Goal: Information Seeking & Learning: Learn about a topic

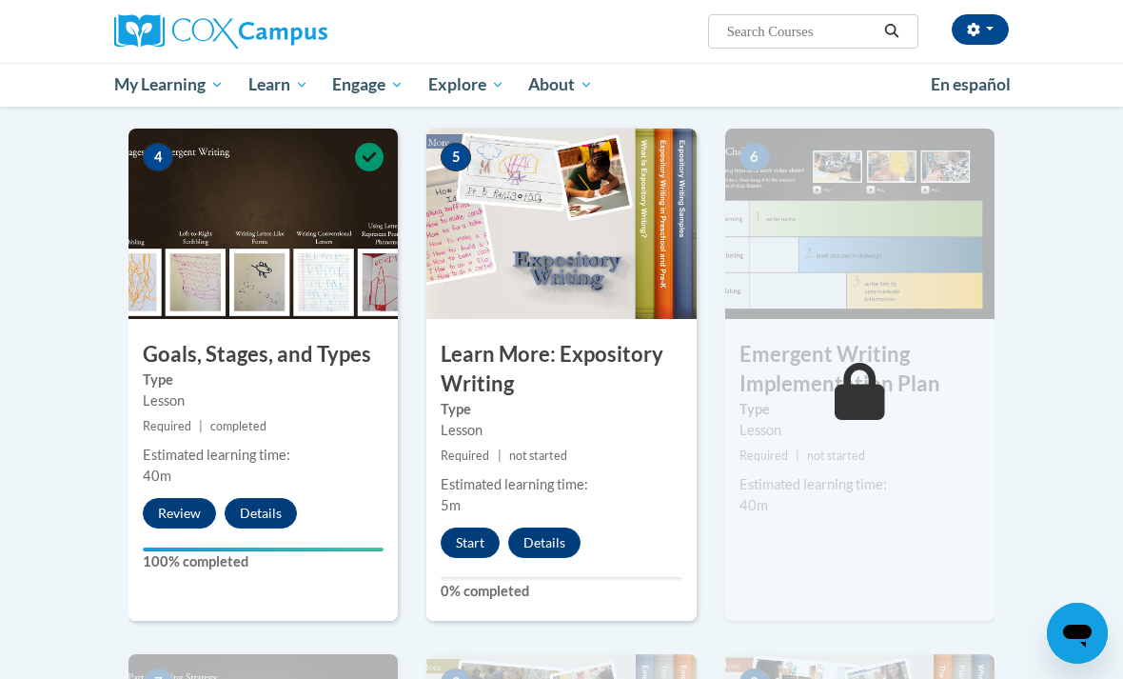
scroll to position [895, 0]
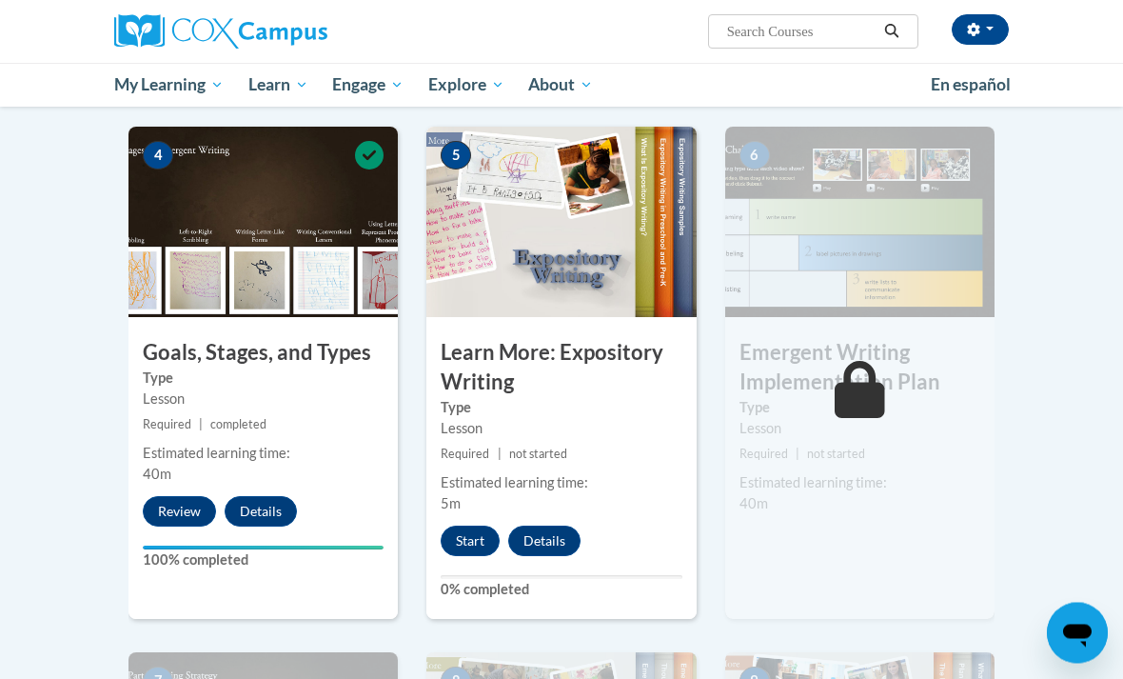
click at [474, 543] on button "Start" at bounding box center [470, 541] width 59 height 30
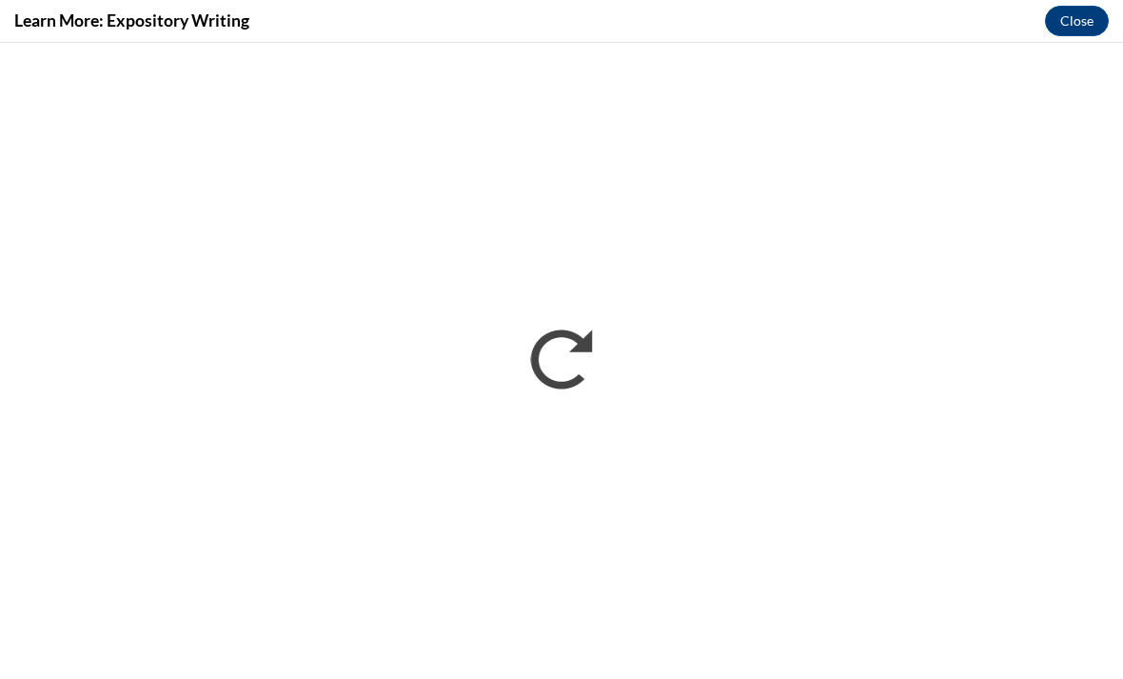
scroll to position [984, 0]
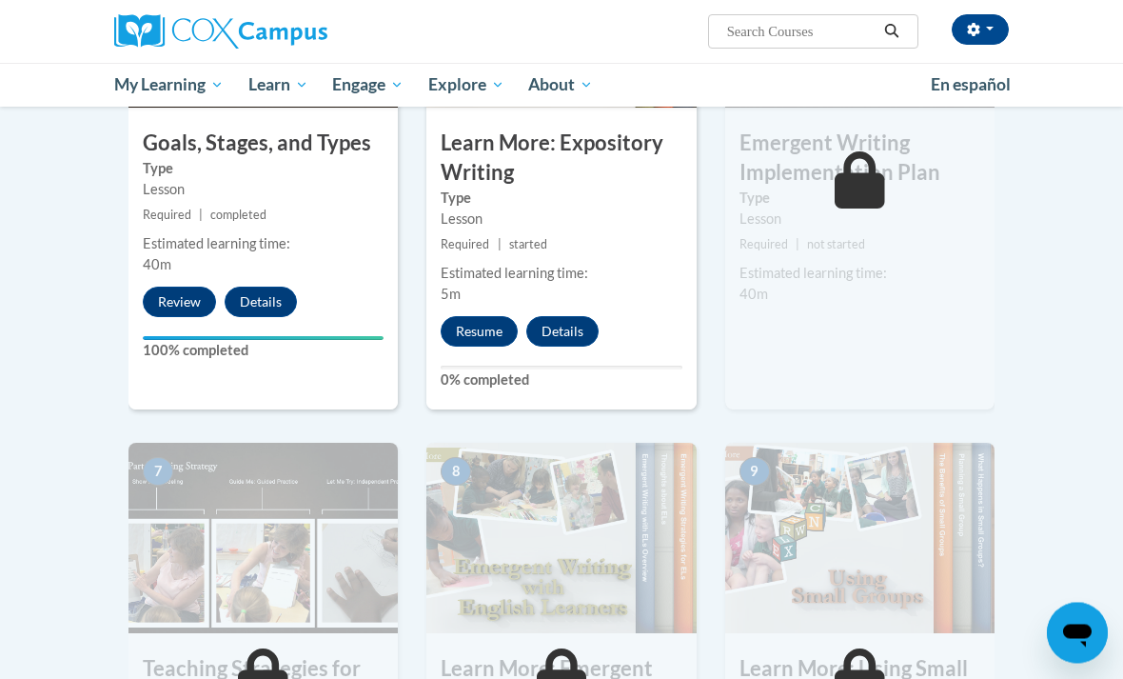
click at [480, 335] on button "Resume" at bounding box center [479, 332] width 77 height 30
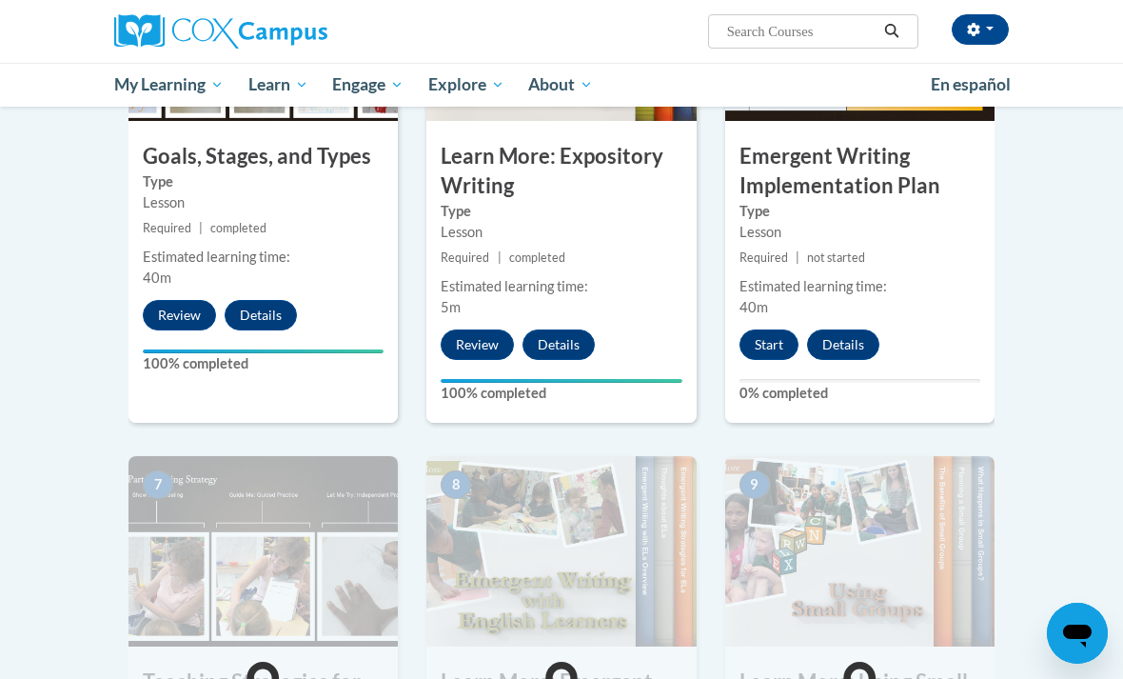
scroll to position [1102, 0]
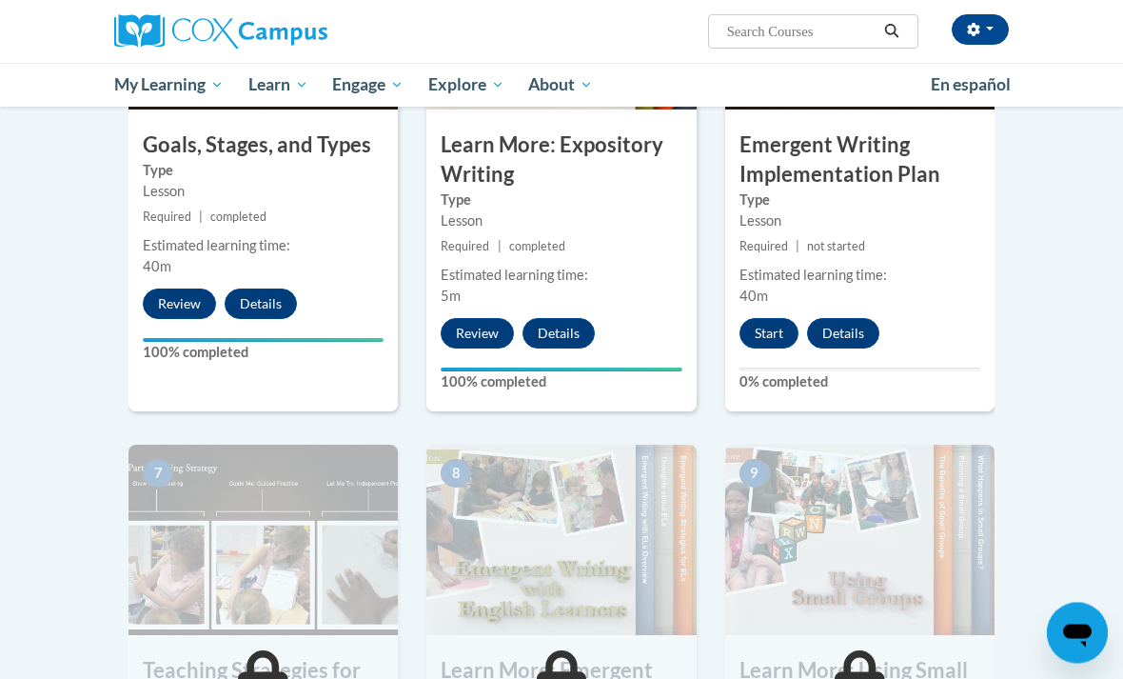
click at [756, 326] on button "Start" at bounding box center [769, 334] width 59 height 30
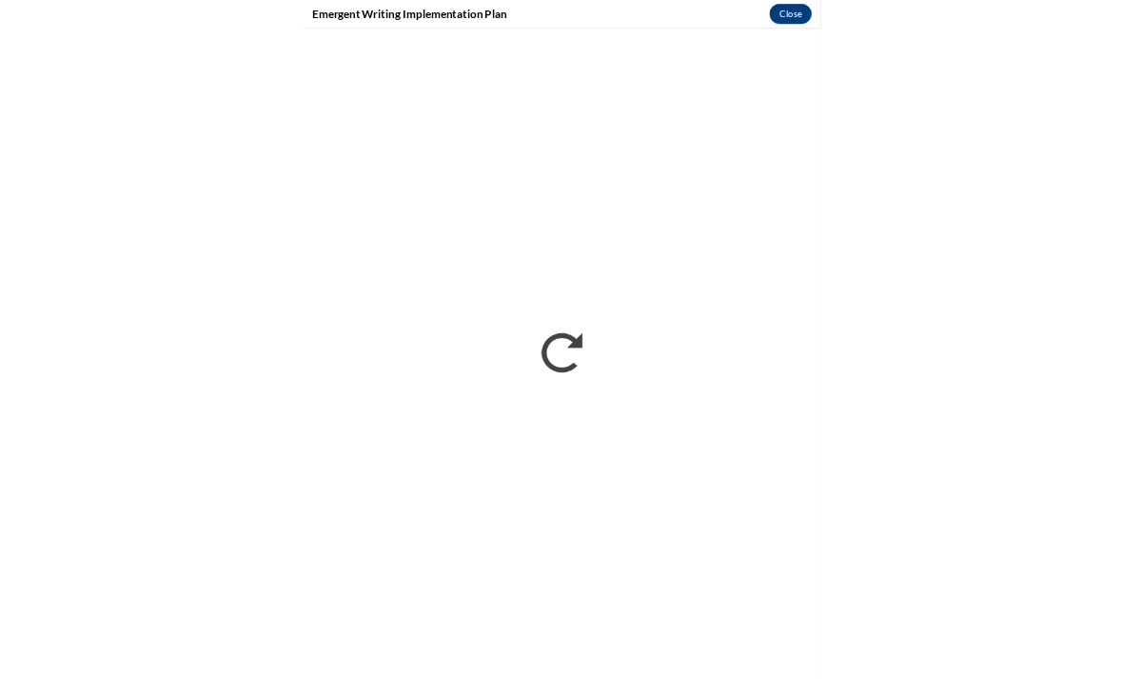
scroll to position [1147, 0]
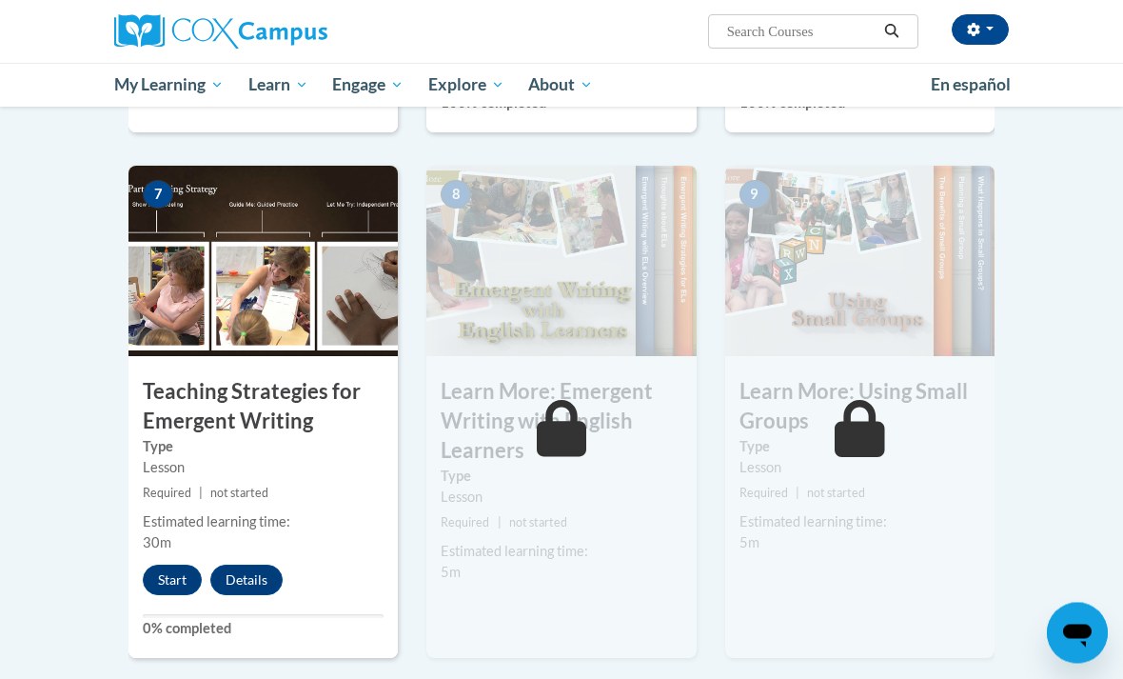
click at [184, 571] on button "Start" at bounding box center [172, 580] width 59 height 30
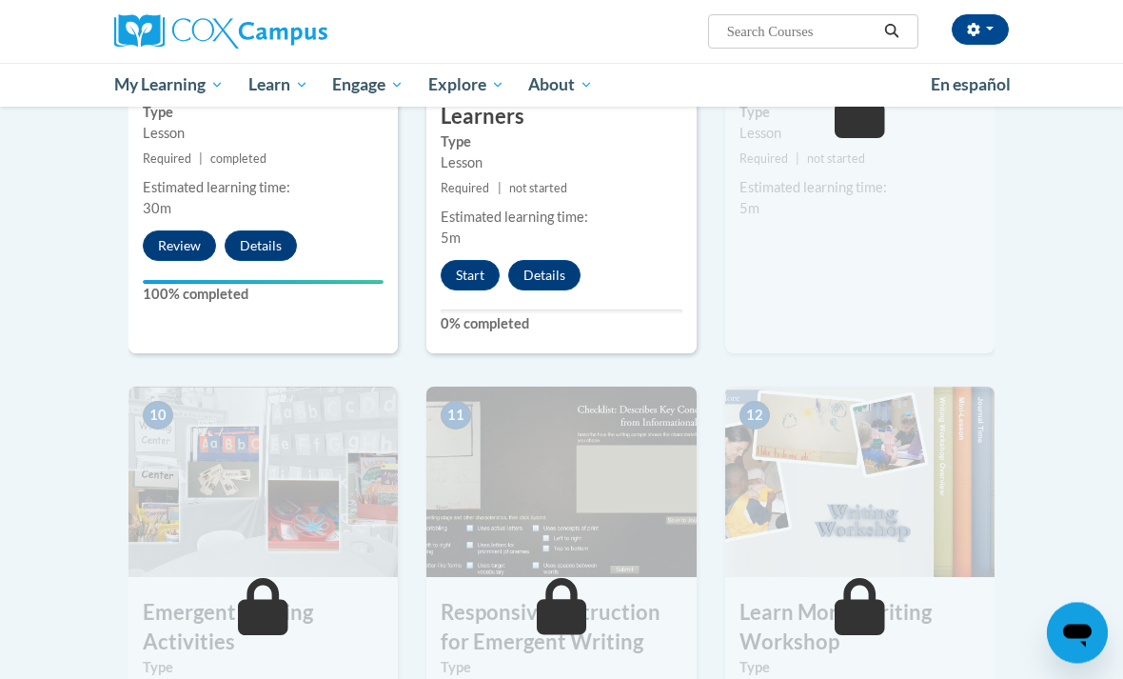
click at [456, 277] on button "Start" at bounding box center [470, 276] width 59 height 30
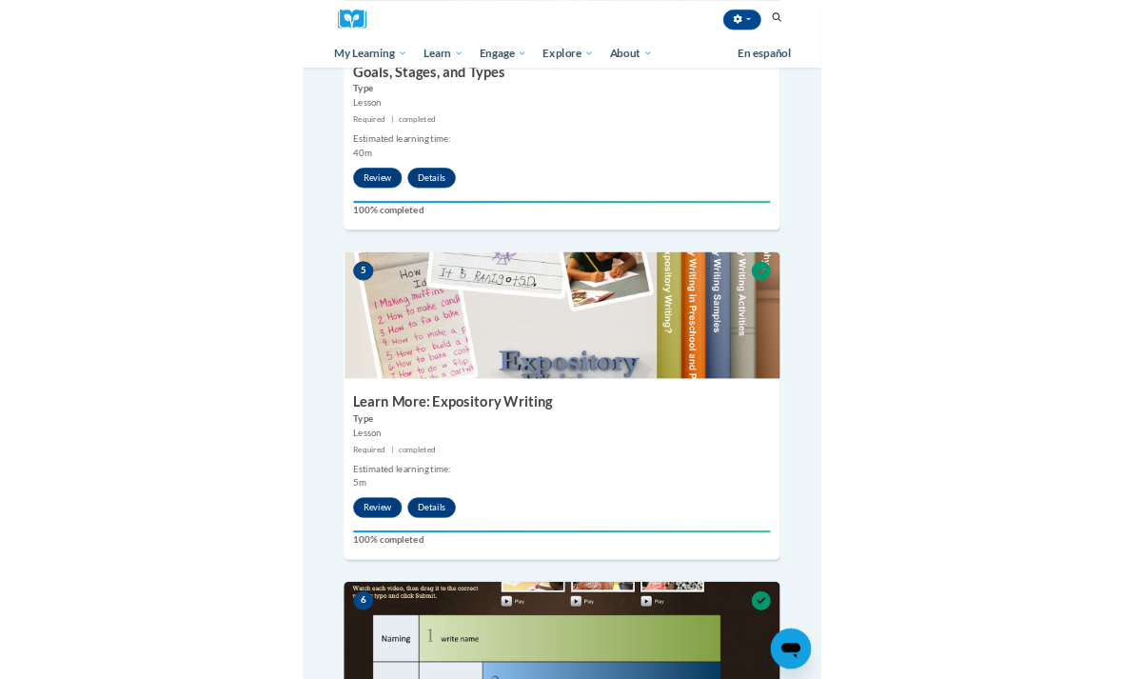
scroll to position [873, 0]
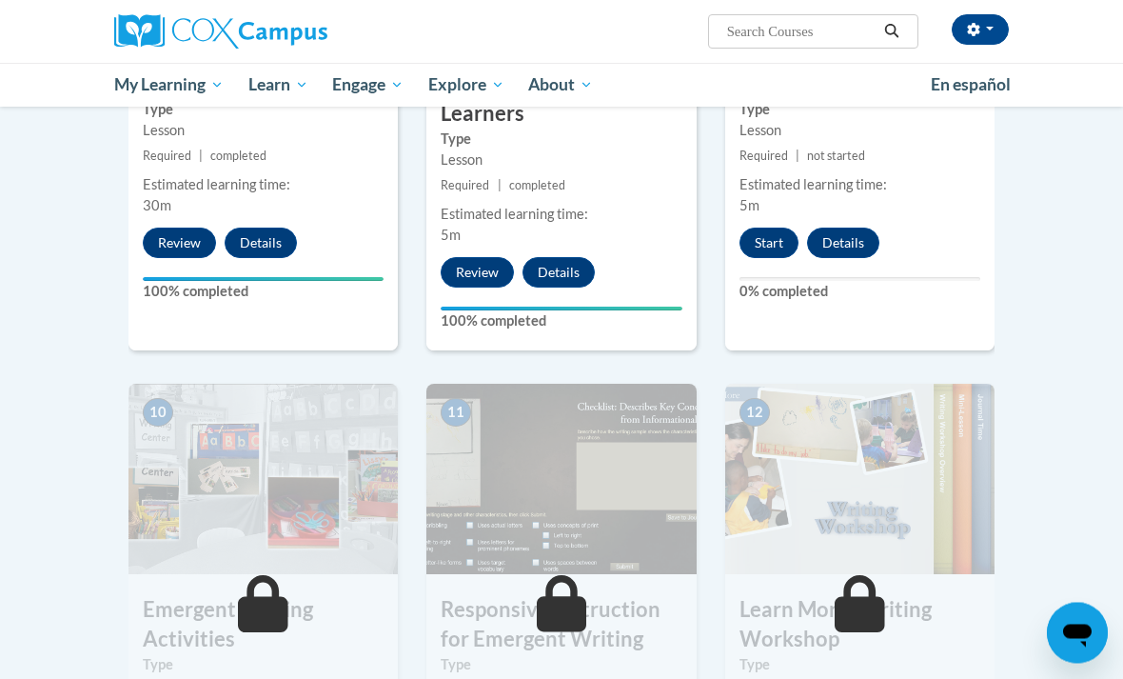
click at [764, 241] on button "Start" at bounding box center [769, 243] width 59 height 30
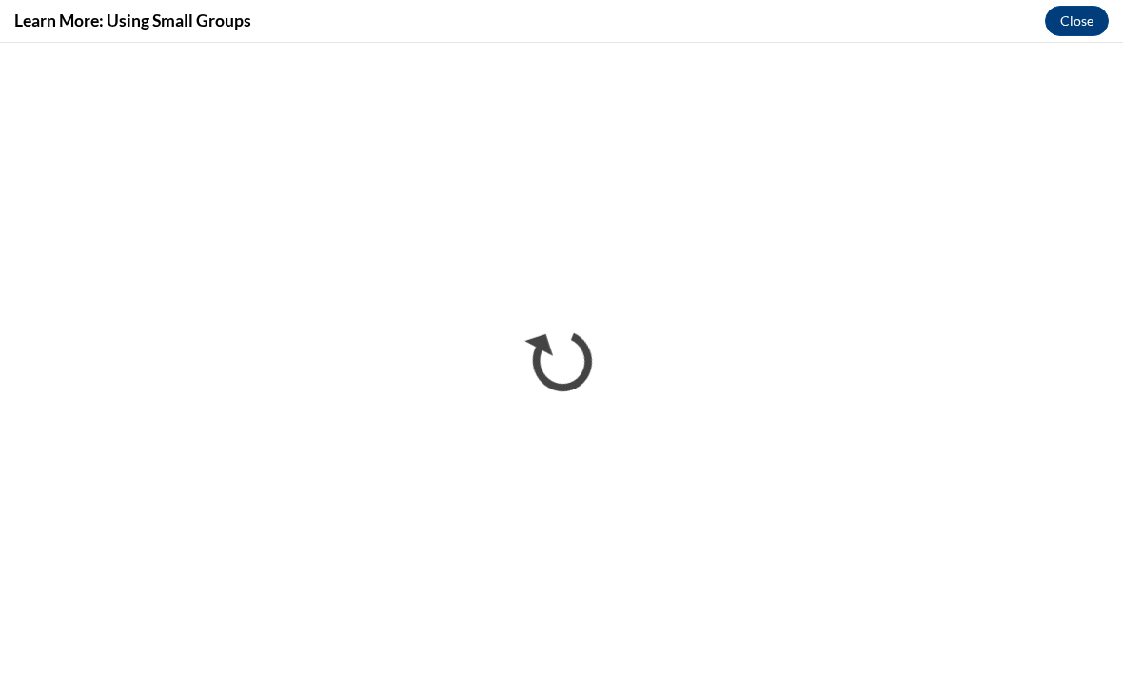
scroll to position [0, 0]
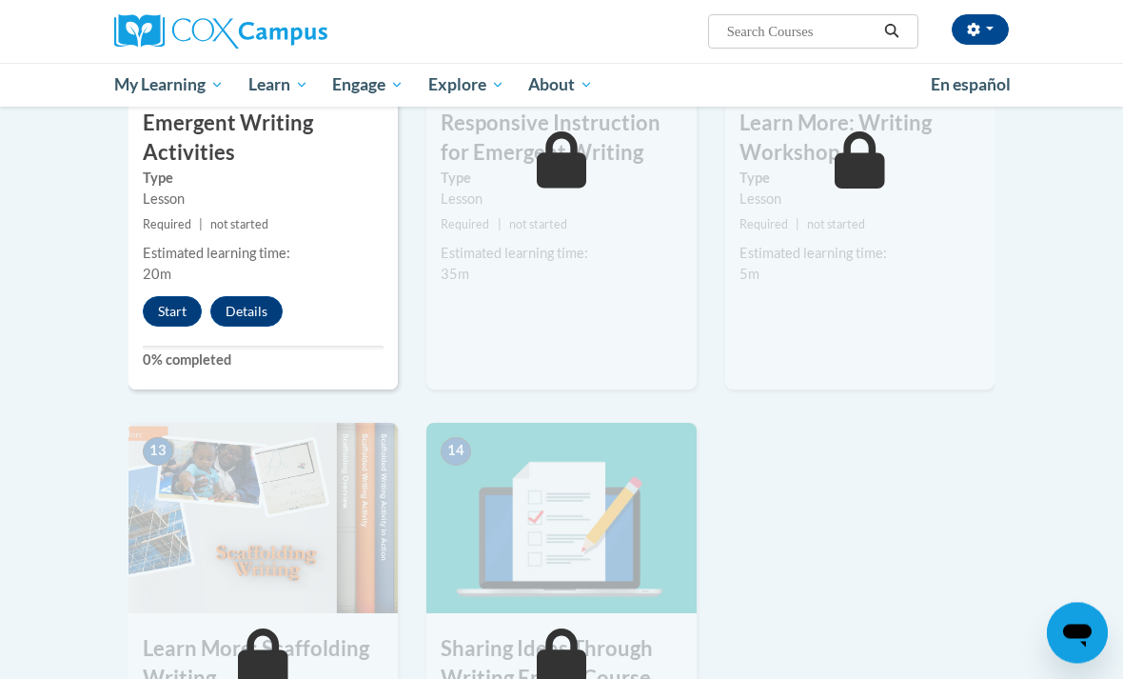
scroll to position [2206, 0]
click at [158, 310] on button "Start" at bounding box center [172, 311] width 59 height 30
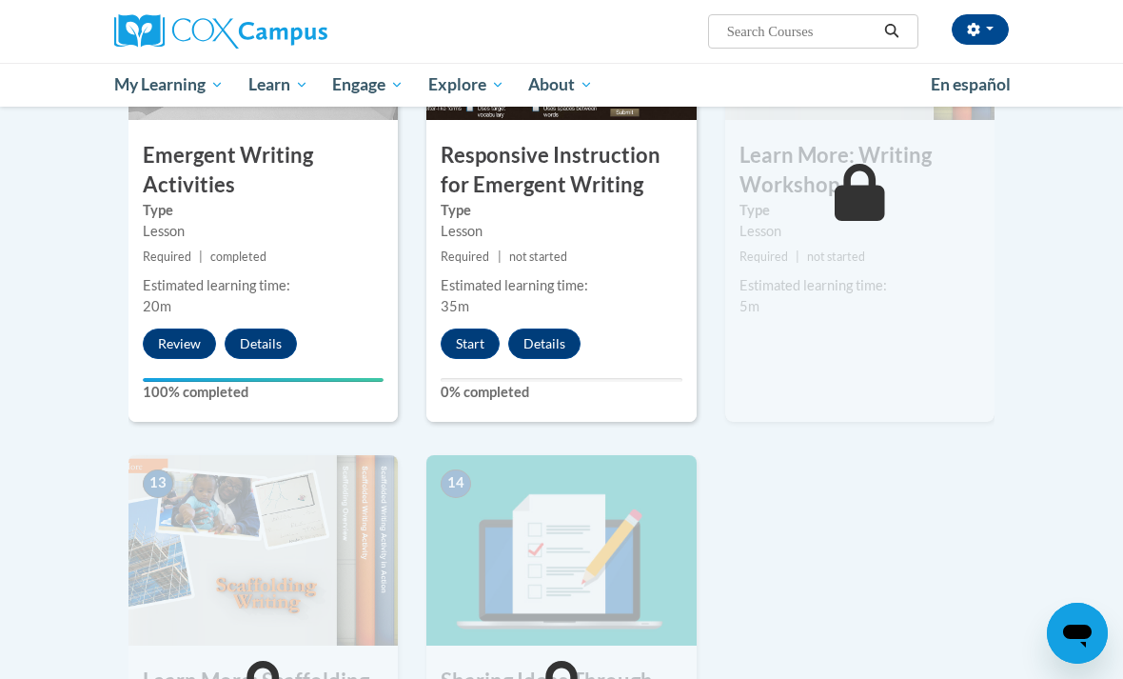
scroll to position [2237, 0]
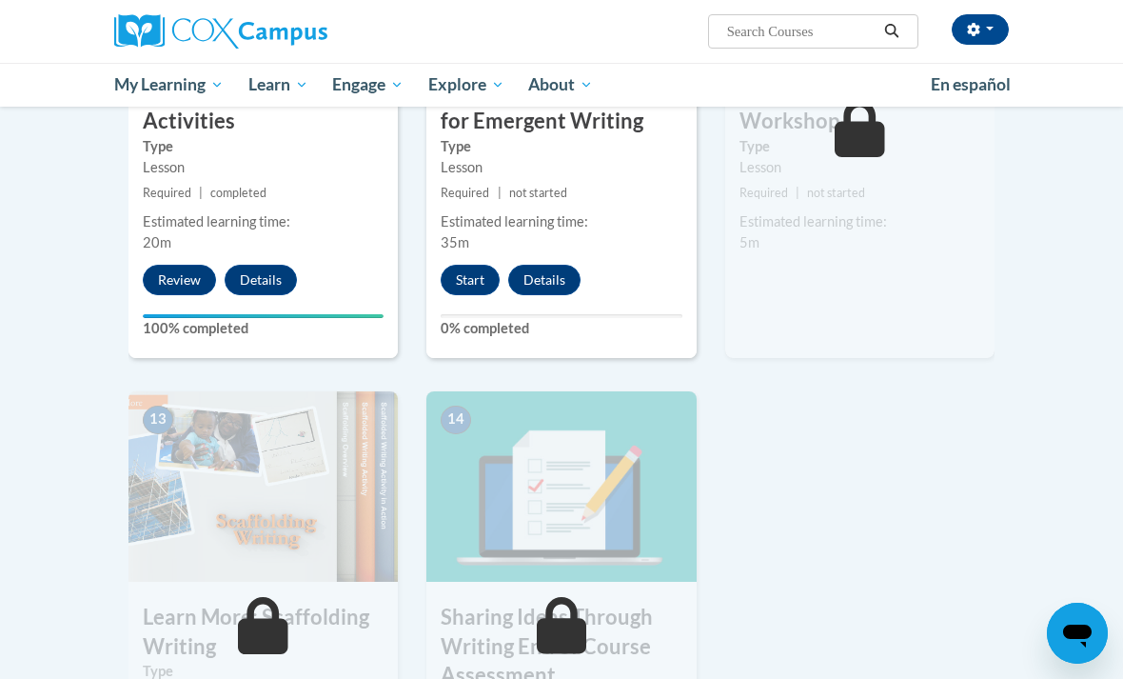
click at [462, 278] on button "Start" at bounding box center [470, 280] width 59 height 30
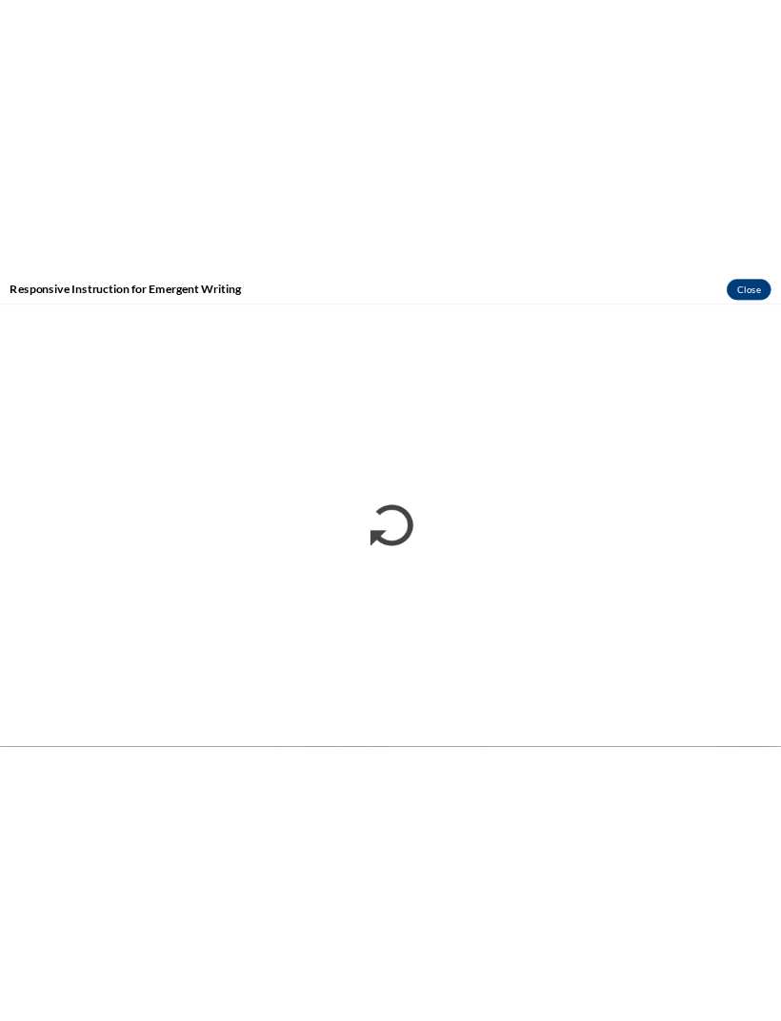
scroll to position [2066, 0]
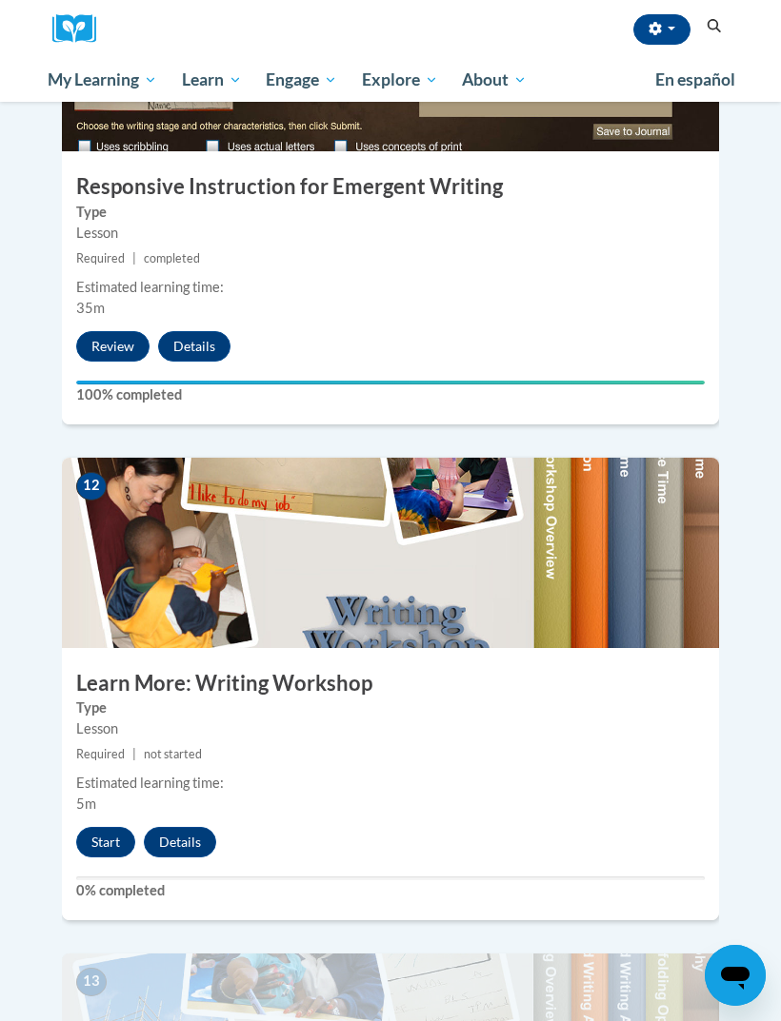
scroll to position [5550, 0]
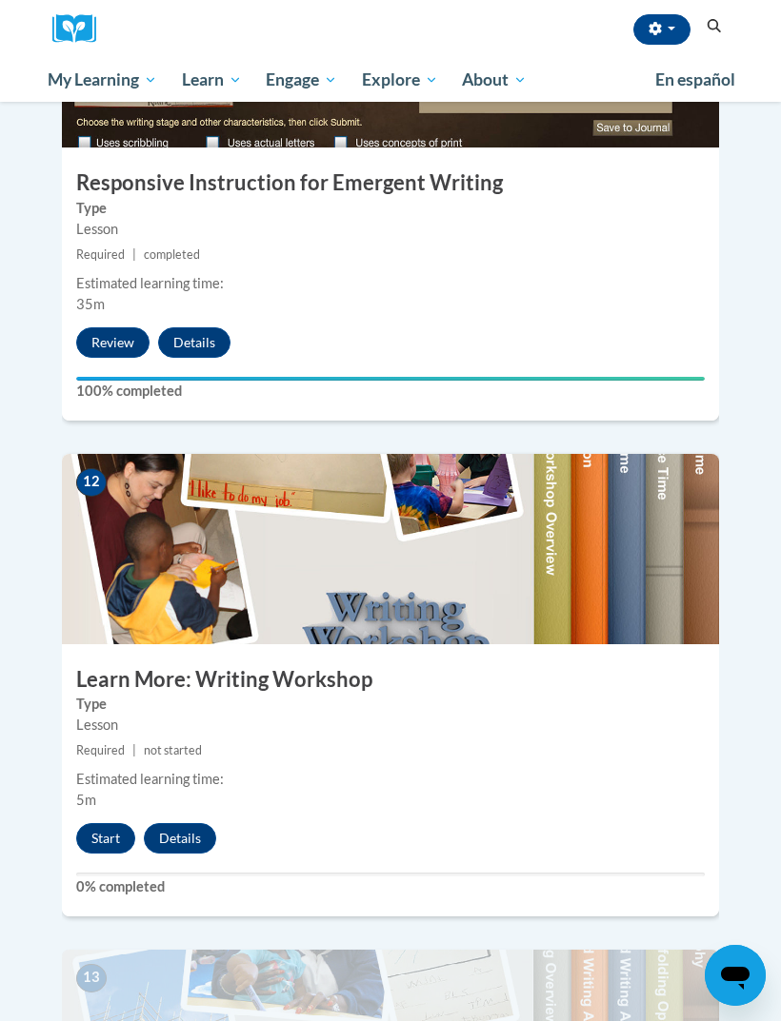
click at [88, 823] on button "Start" at bounding box center [105, 838] width 59 height 30
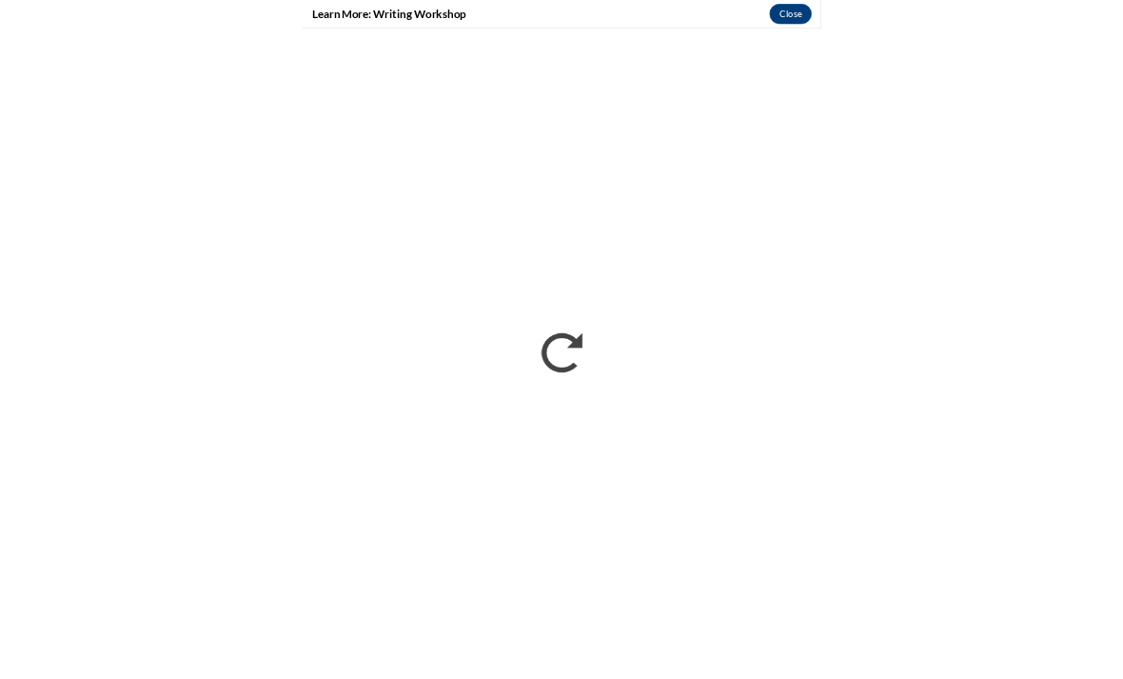
scroll to position [2630, 0]
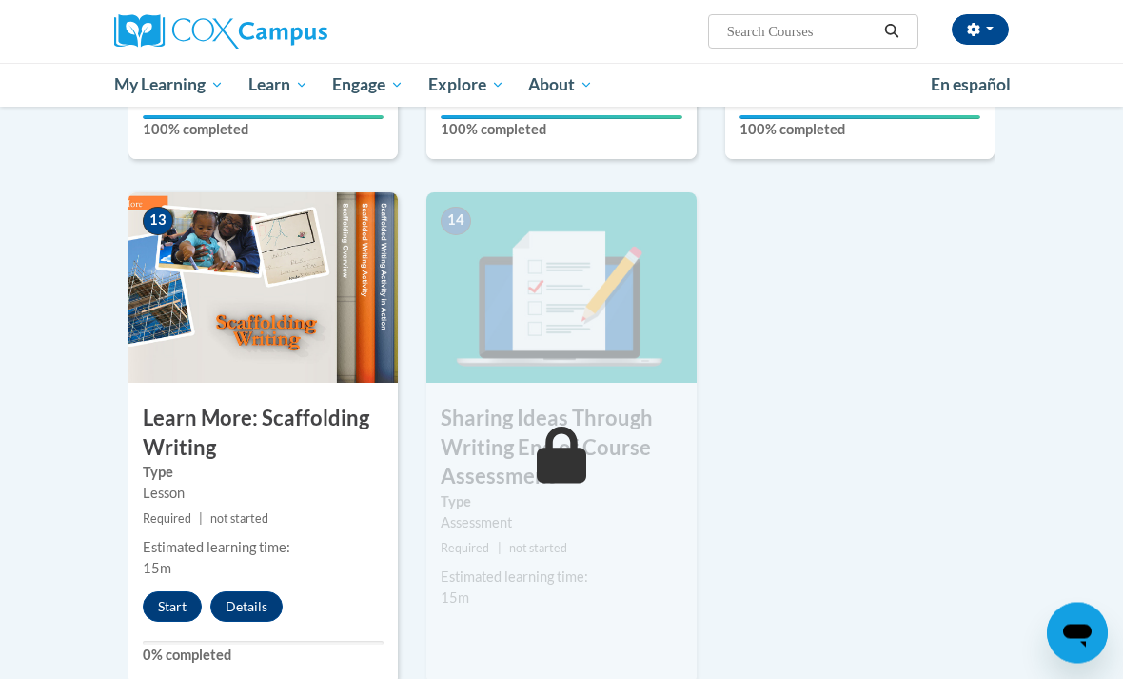
scroll to position [2436, 0]
click at [176, 610] on button "Start" at bounding box center [172, 606] width 59 height 30
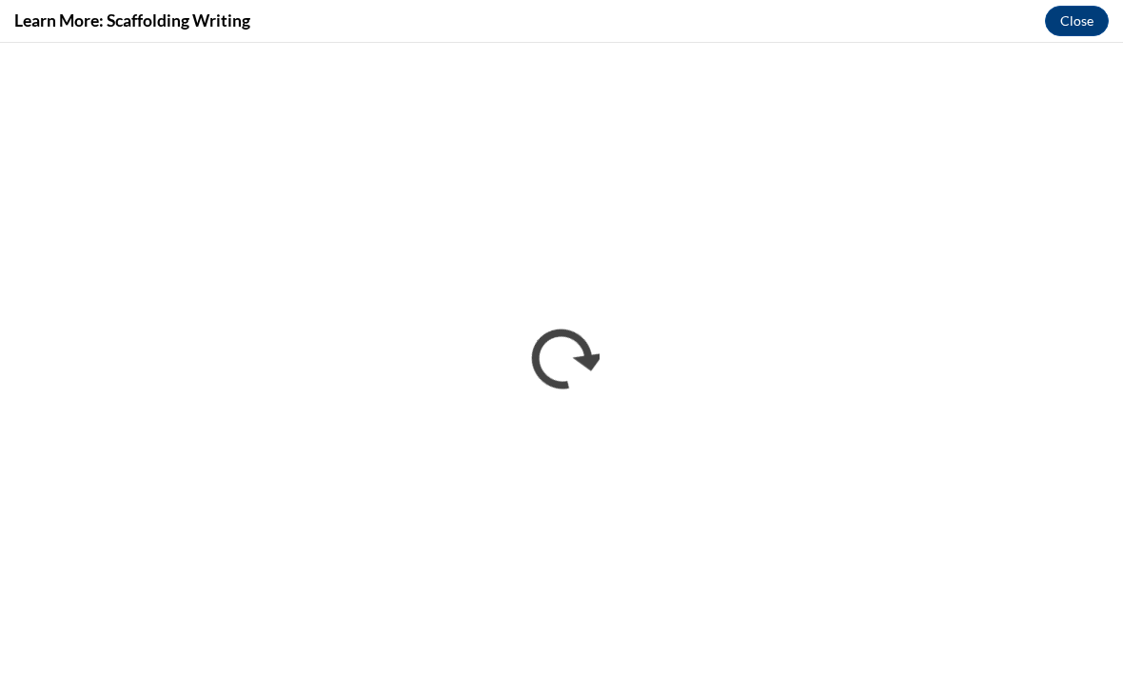
scroll to position [1317, 0]
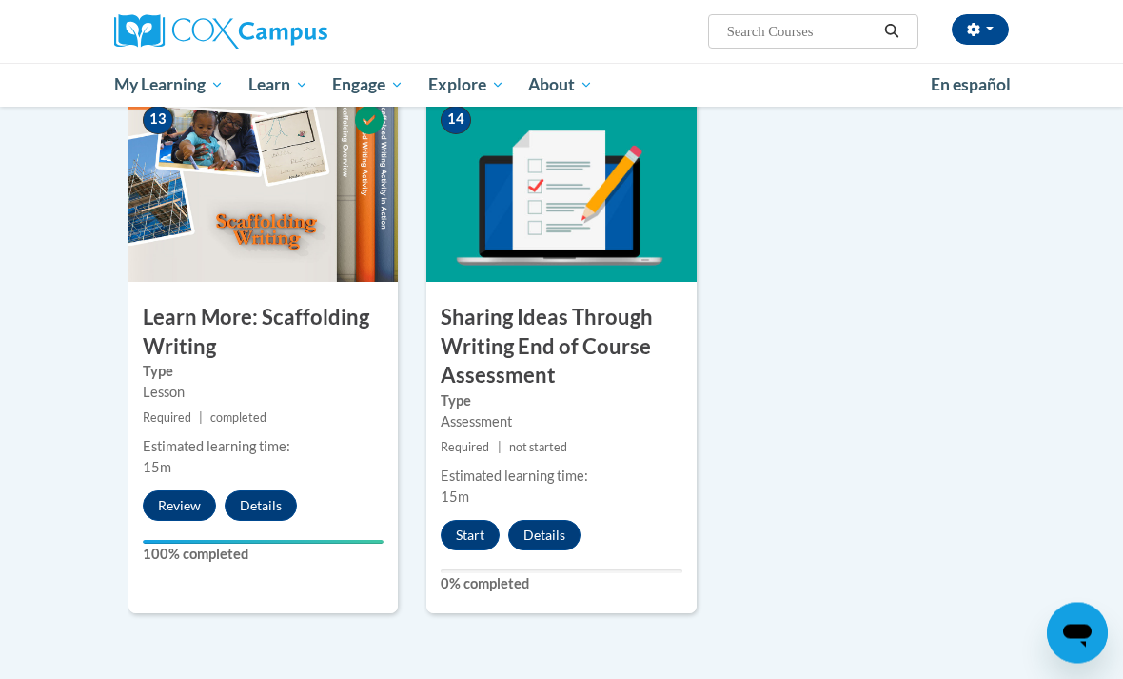
scroll to position [2537, 0]
click at [463, 524] on button "Start" at bounding box center [470, 535] width 59 height 30
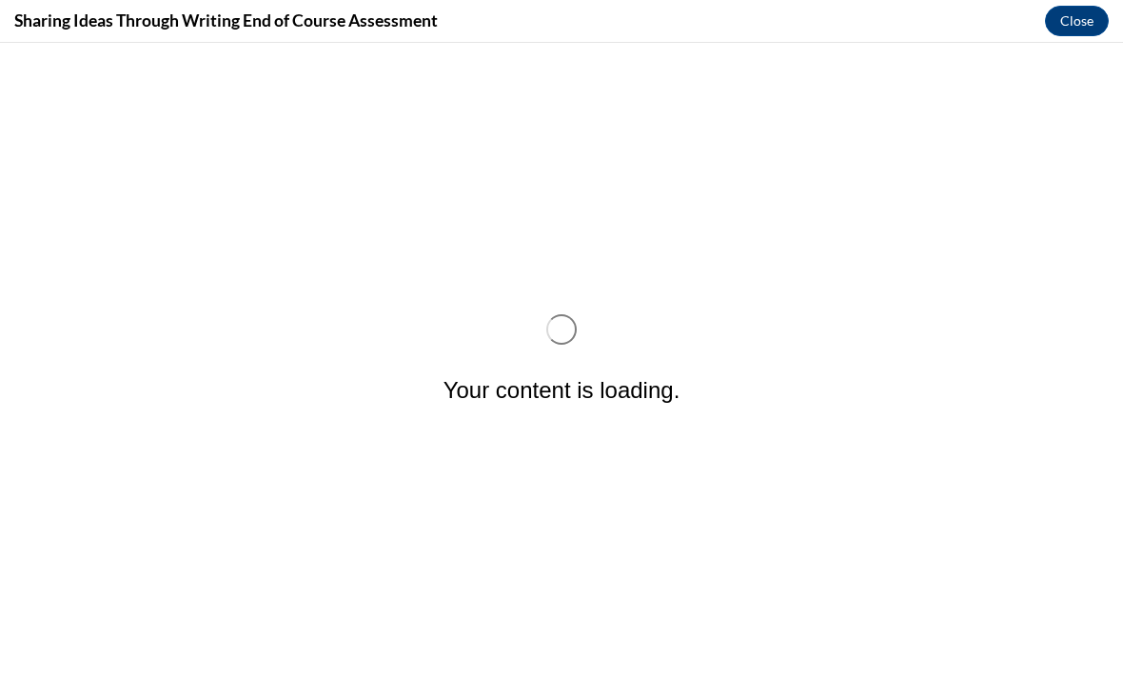
scroll to position [0, 0]
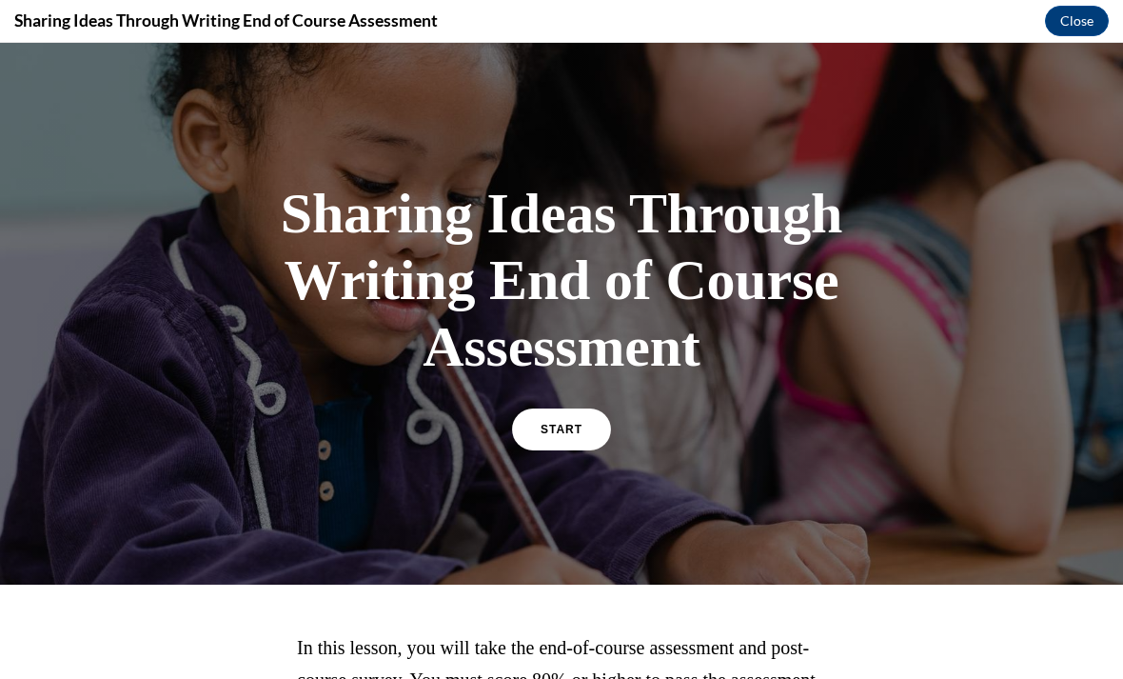
click at [574, 423] on span "START" at bounding box center [562, 429] width 42 height 13
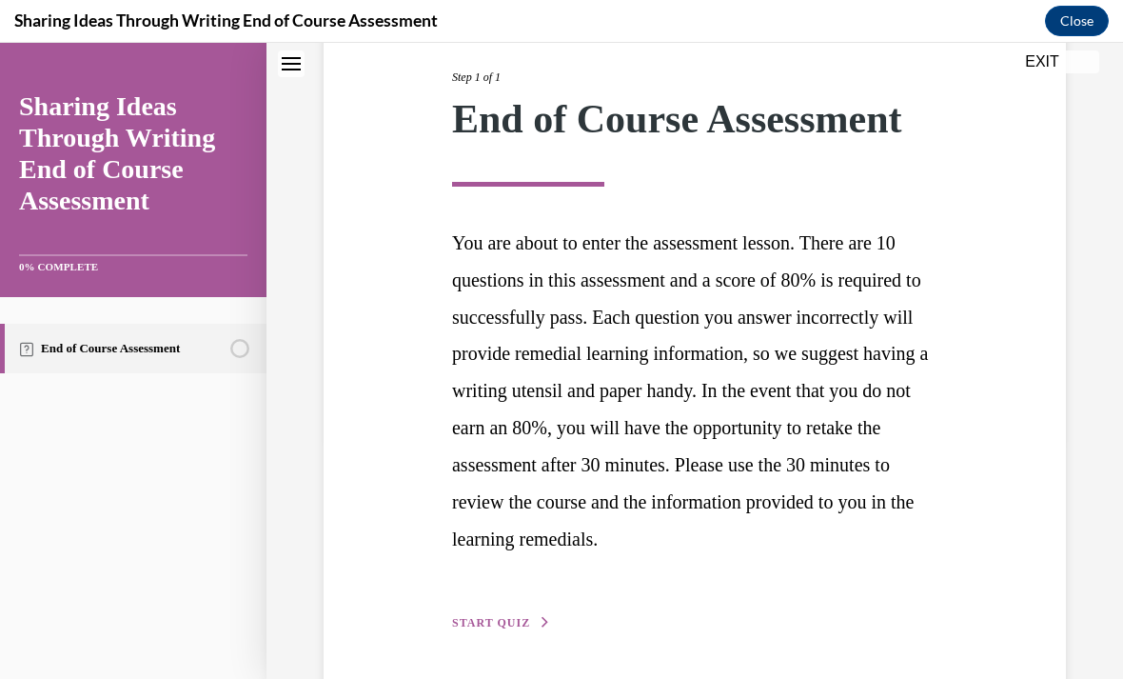
scroll to position [240, 0]
click at [476, 596] on div "Step 1 of 1 End of Course Assessment You are about to enter the assessment less…" at bounding box center [695, 329] width 514 height 608
click at [487, 616] on span "START QUIZ" at bounding box center [491, 622] width 78 height 13
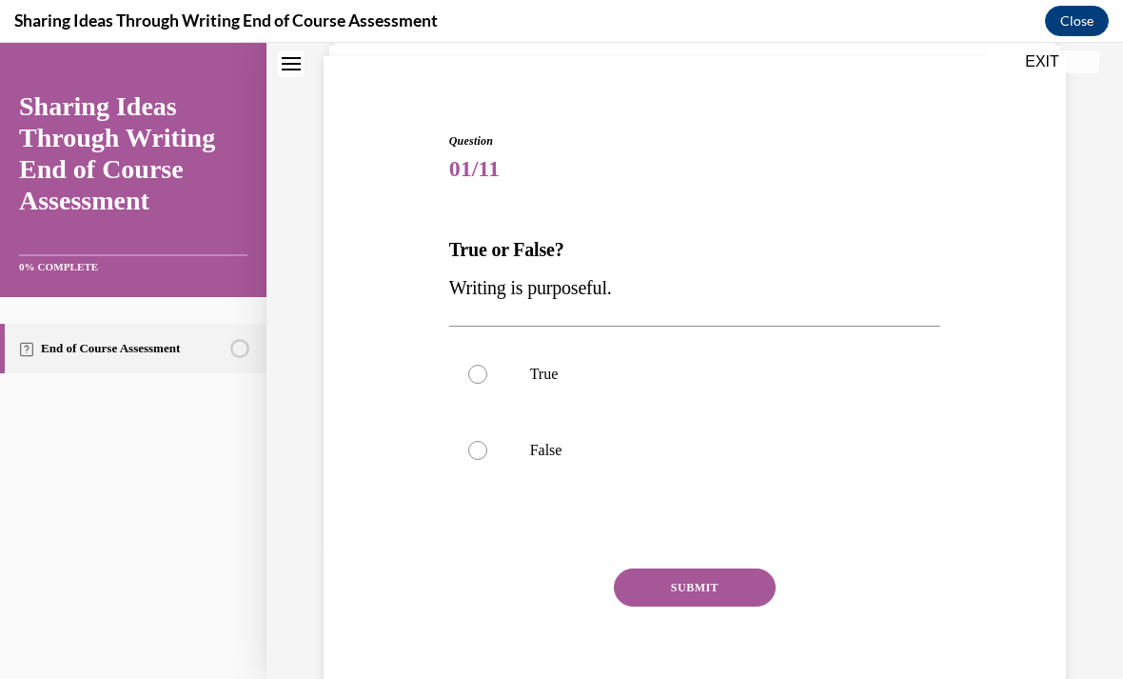
click at [490, 374] on label "True" at bounding box center [695, 374] width 492 height 76
click at [487, 374] on input "True" at bounding box center [477, 374] width 19 height 19
radio input "true"
click at [677, 587] on button "SUBMIT" at bounding box center [695, 587] width 162 height 38
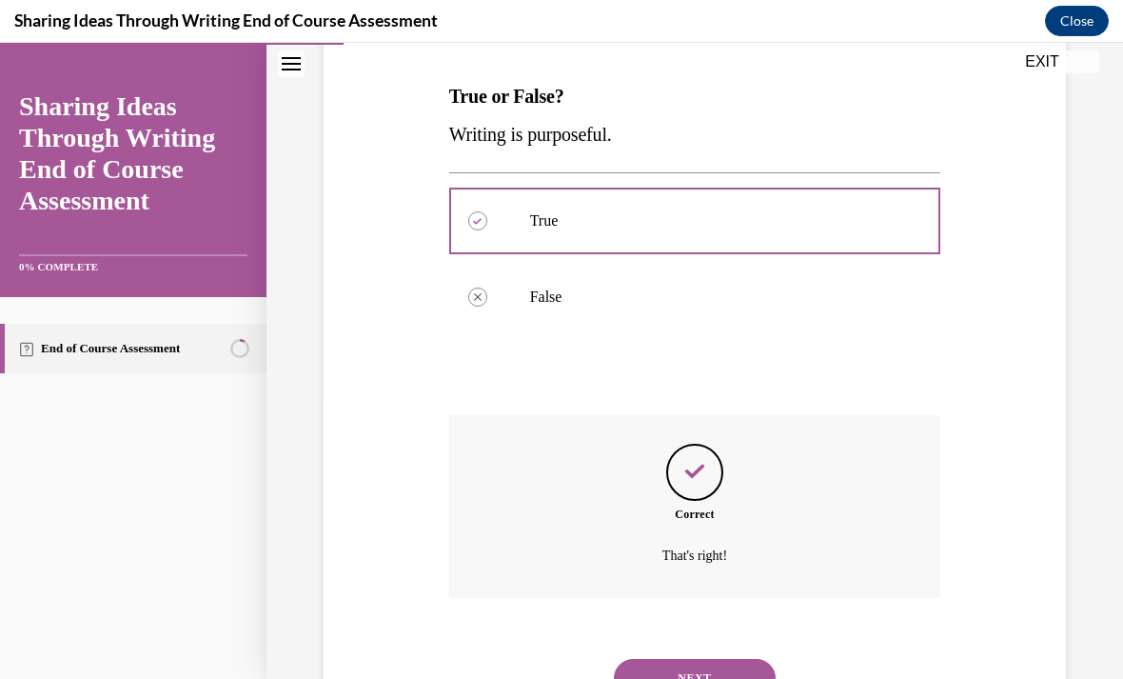
click at [709, 659] on button "NEXT" at bounding box center [695, 678] width 162 height 38
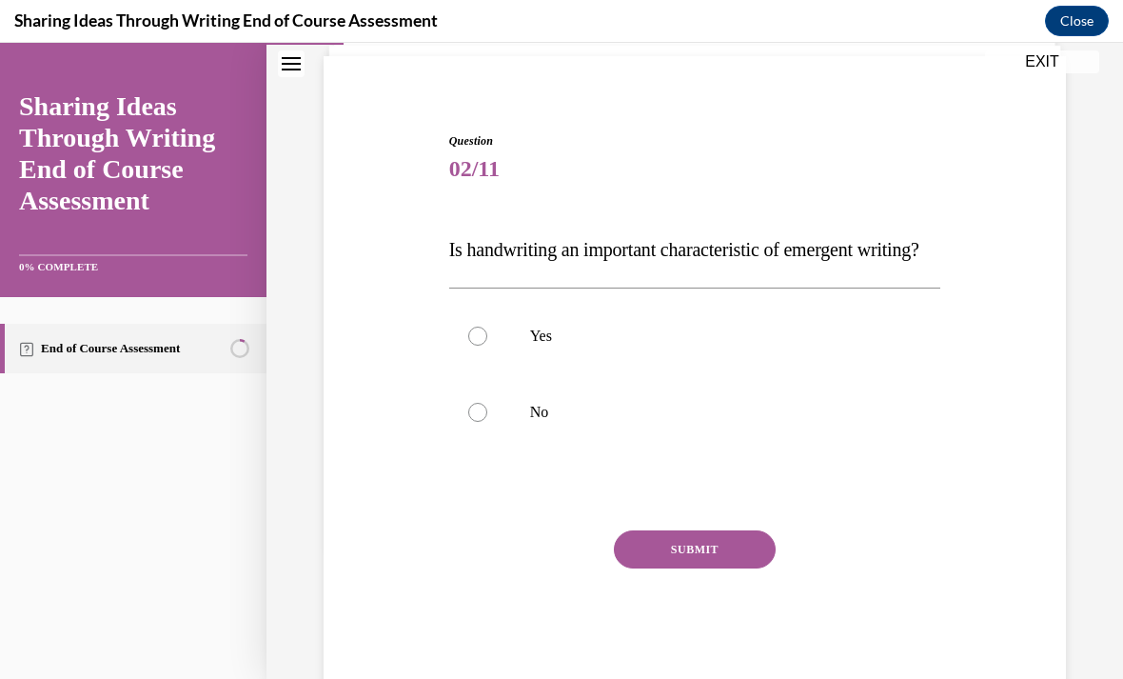
click at [479, 346] on div at bounding box center [477, 335] width 19 height 19
click at [479, 346] on input "Yes" at bounding box center [477, 335] width 19 height 19
radio input "true"
click at [670, 568] on button "SUBMIT" at bounding box center [695, 549] width 162 height 38
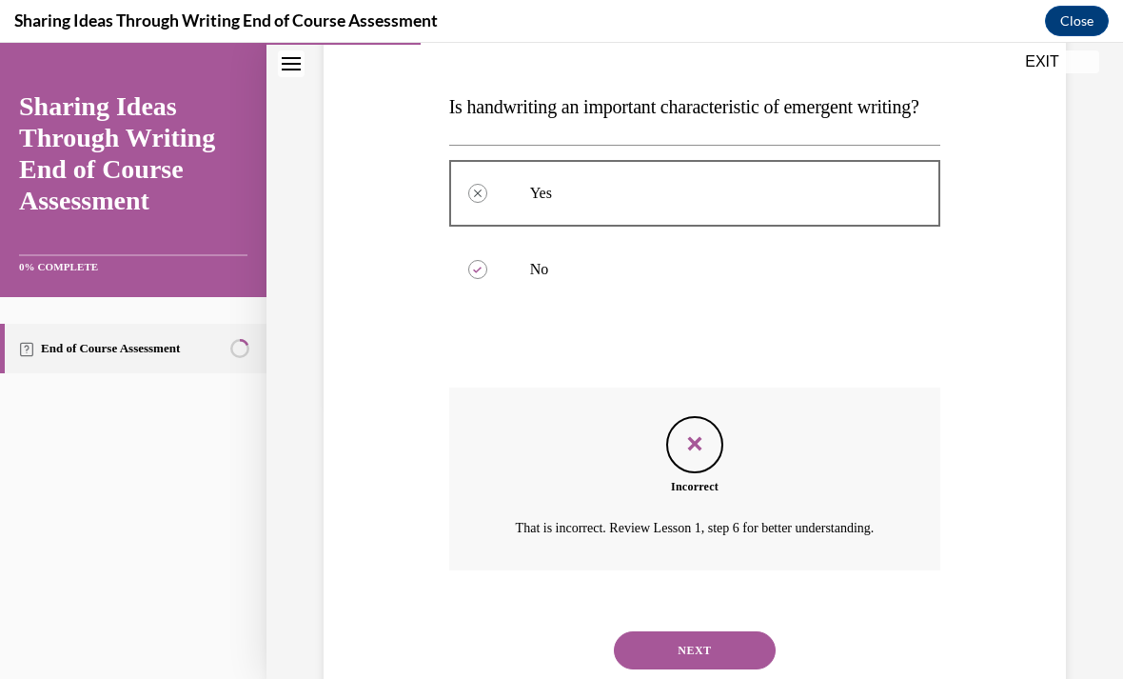
scroll to position [307, 0]
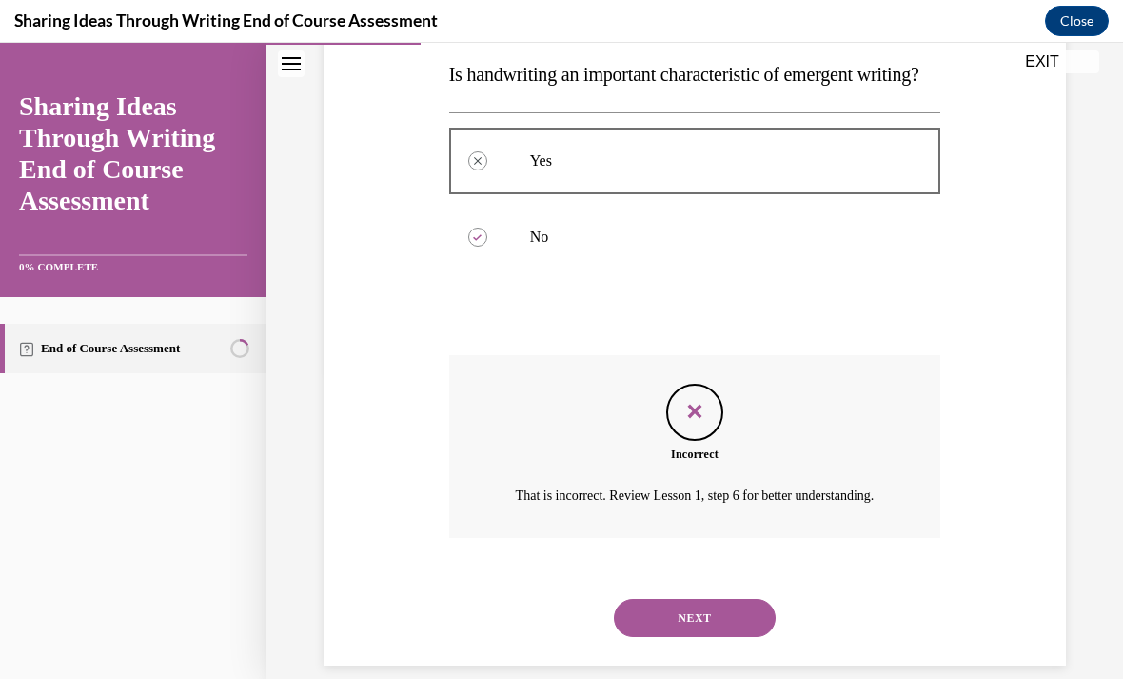
click at [698, 637] on button "NEXT" at bounding box center [695, 618] width 162 height 38
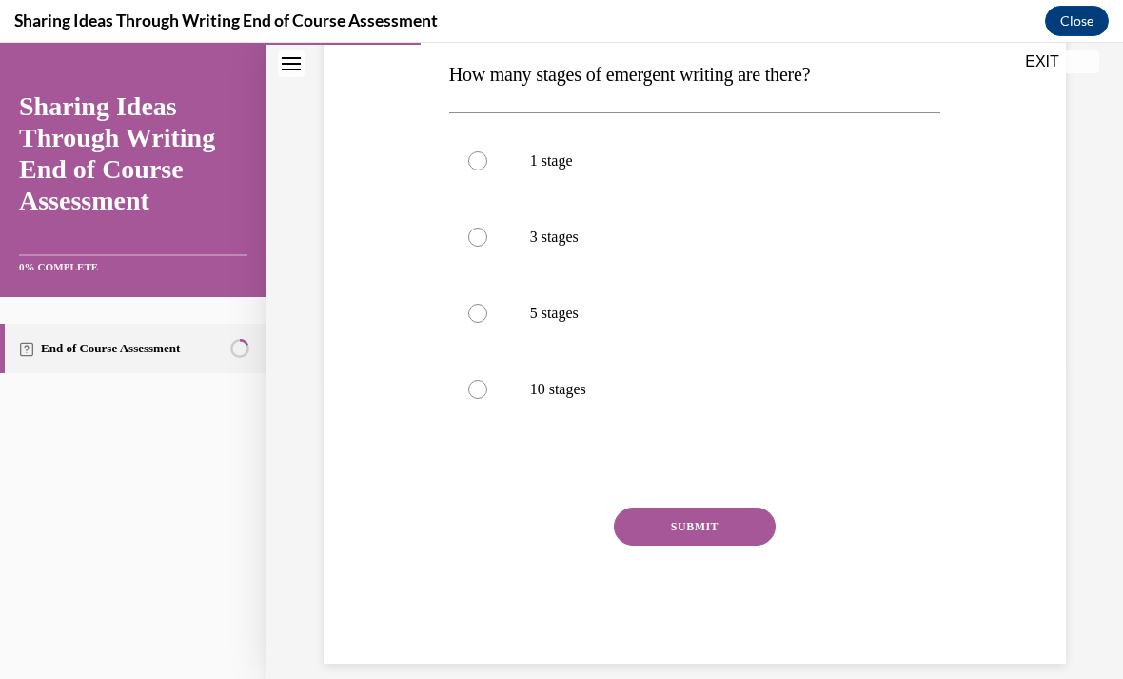
scroll to position [212, 0]
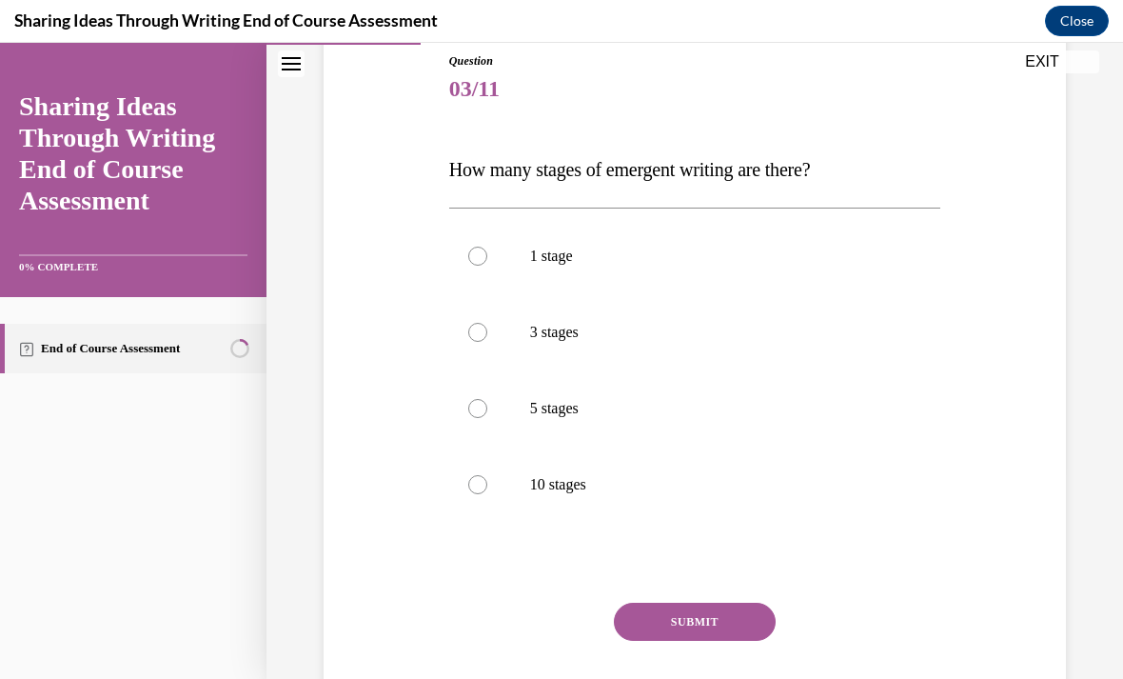
click at [486, 406] on div at bounding box center [477, 408] width 19 height 19
click at [486, 406] on input "5 stages" at bounding box center [477, 408] width 19 height 19
radio input "true"
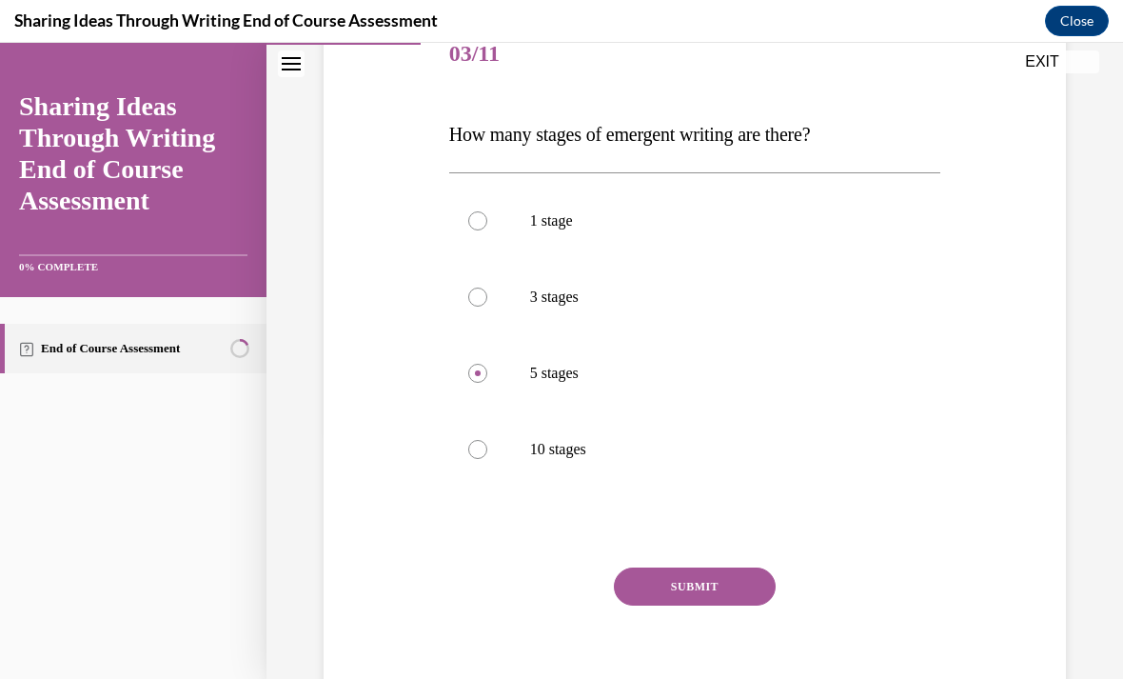
scroll to position [247, 0]
click at [742, 593] on button "SUBMIT" at bounding box center [695, 587] width 162 height 38
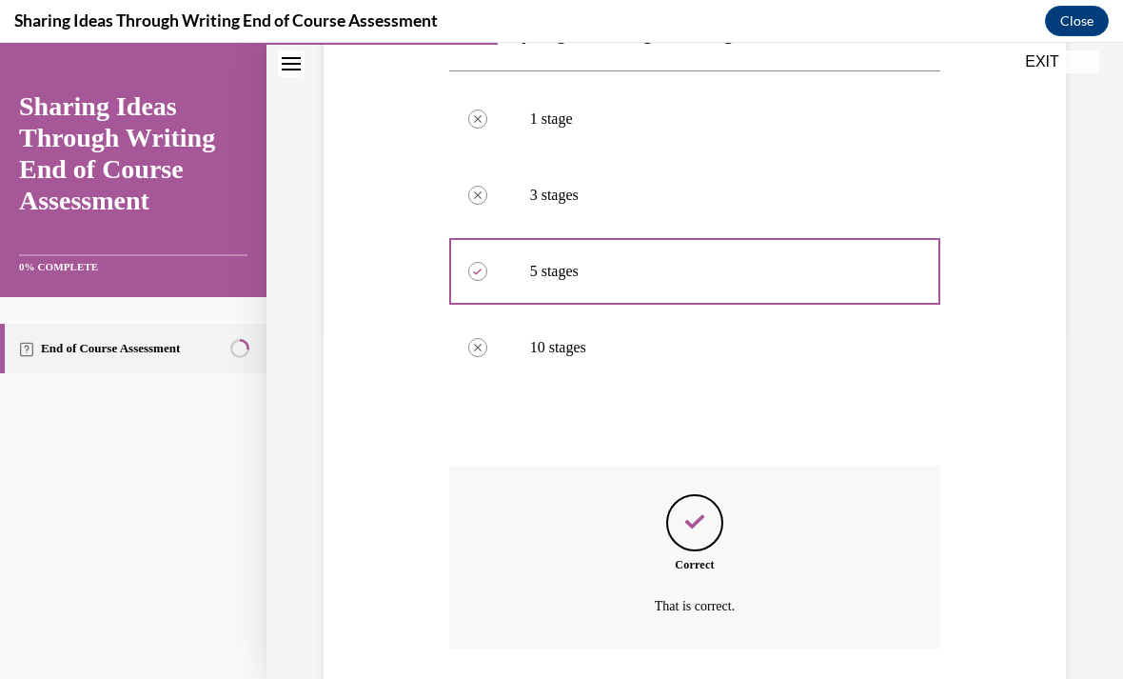
scroll to position [400, 0]
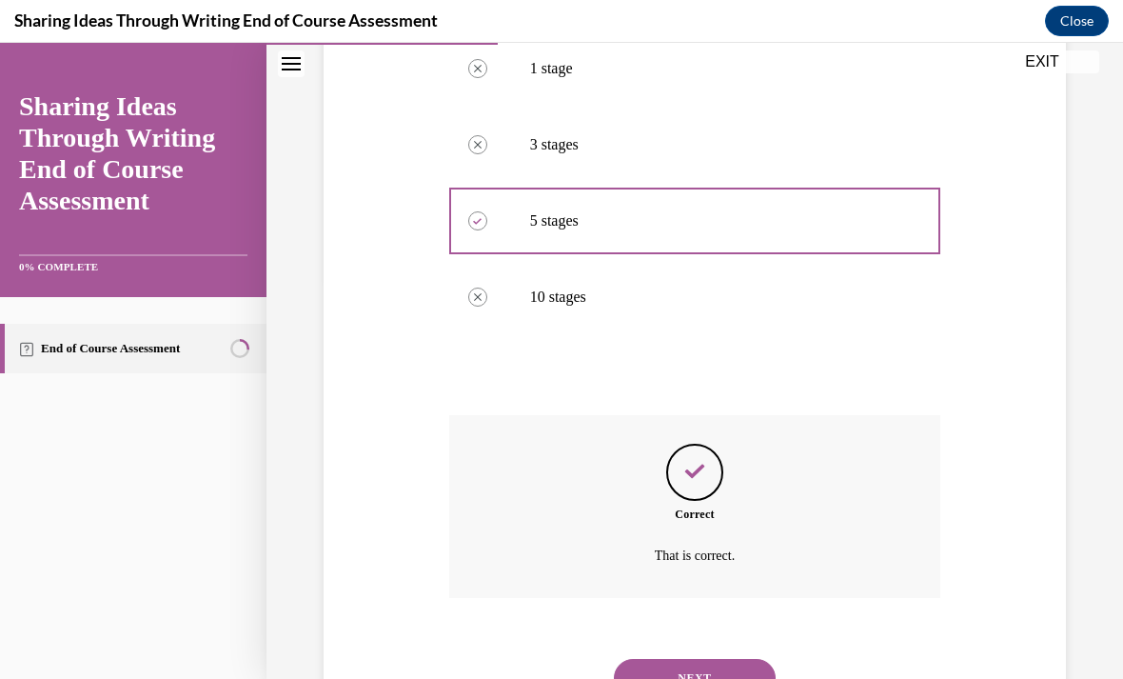
click at [704, 659] on button "NEXT" at bounding box center [695, 678] width 162 height 38
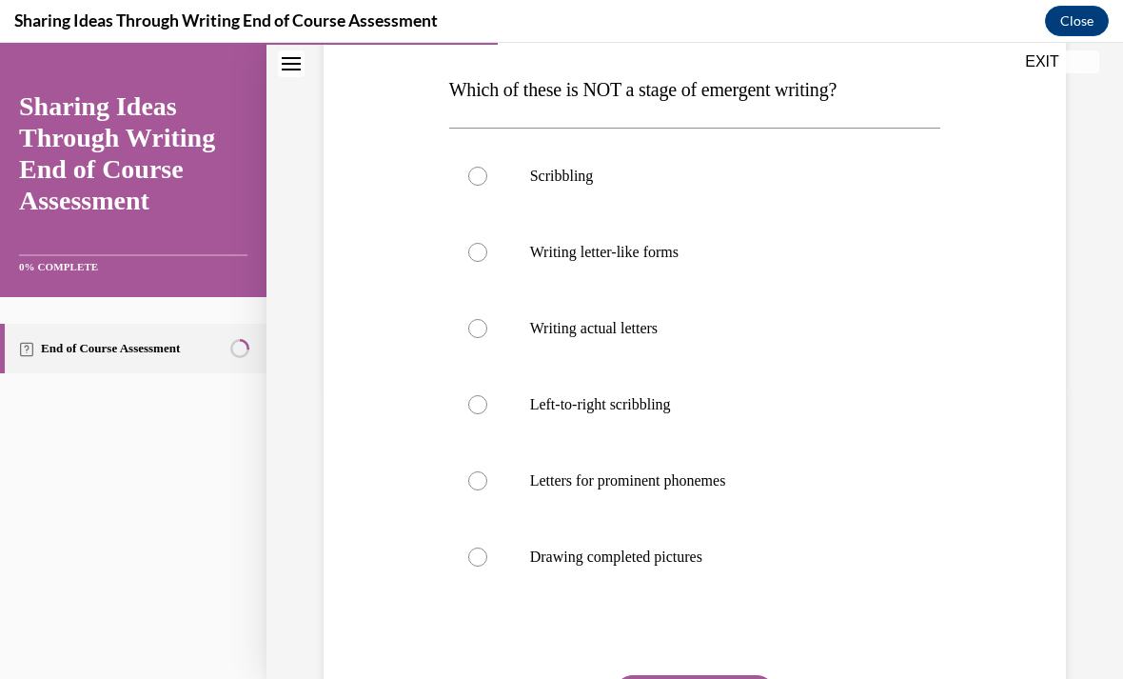
scroll to position [297, 0]
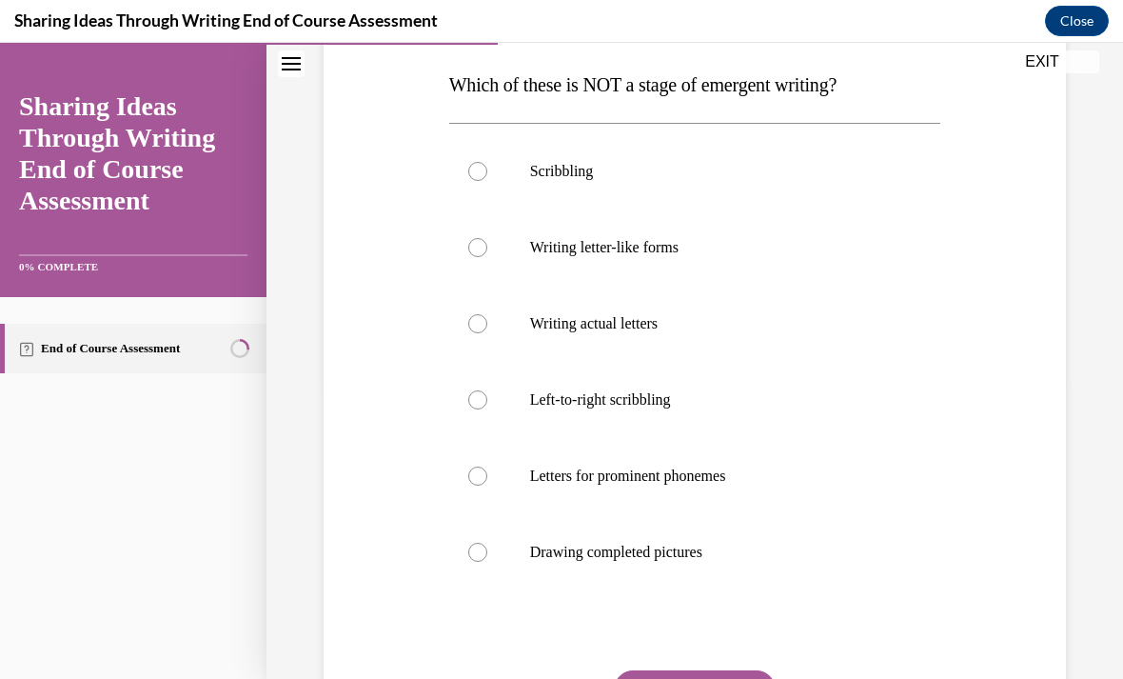
click at [464, 555] on label "Drawing completed pictures" at bounding box center [695, 552] width 492 height 76
click at [468, 555] on input "Drawing completed pictures" at bounding box center [477, 552] width 19 height 19
radio input "true"
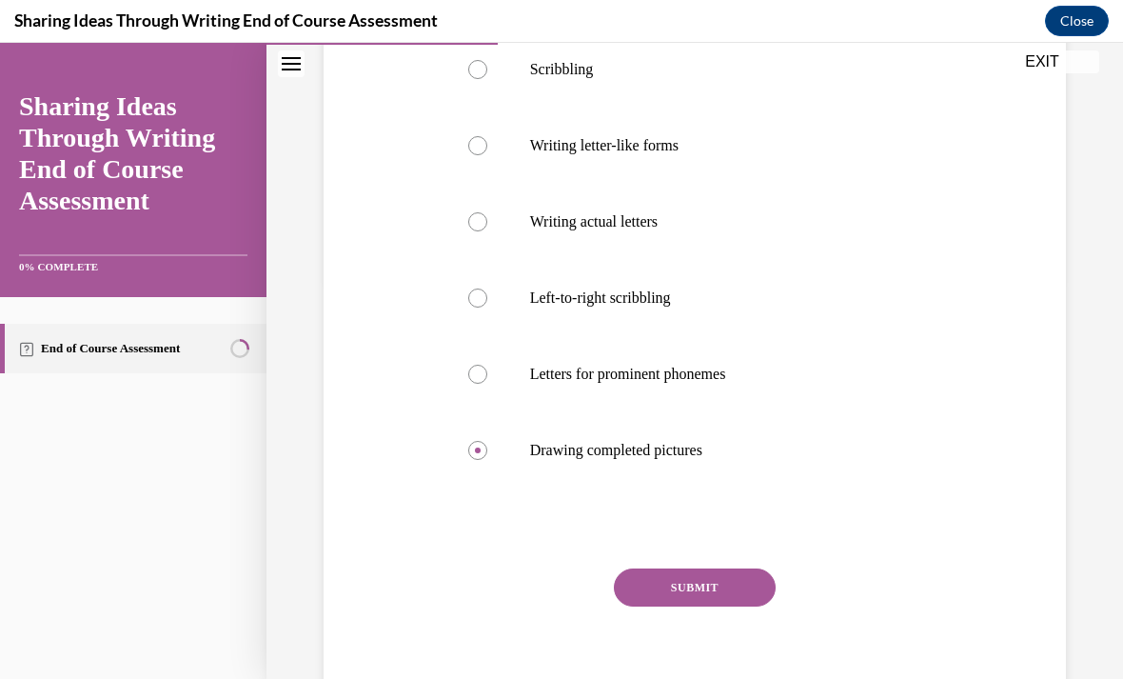
click at [670, 594] on button "SUBMIT" at bounding box center [695, 587] width 162 height 38
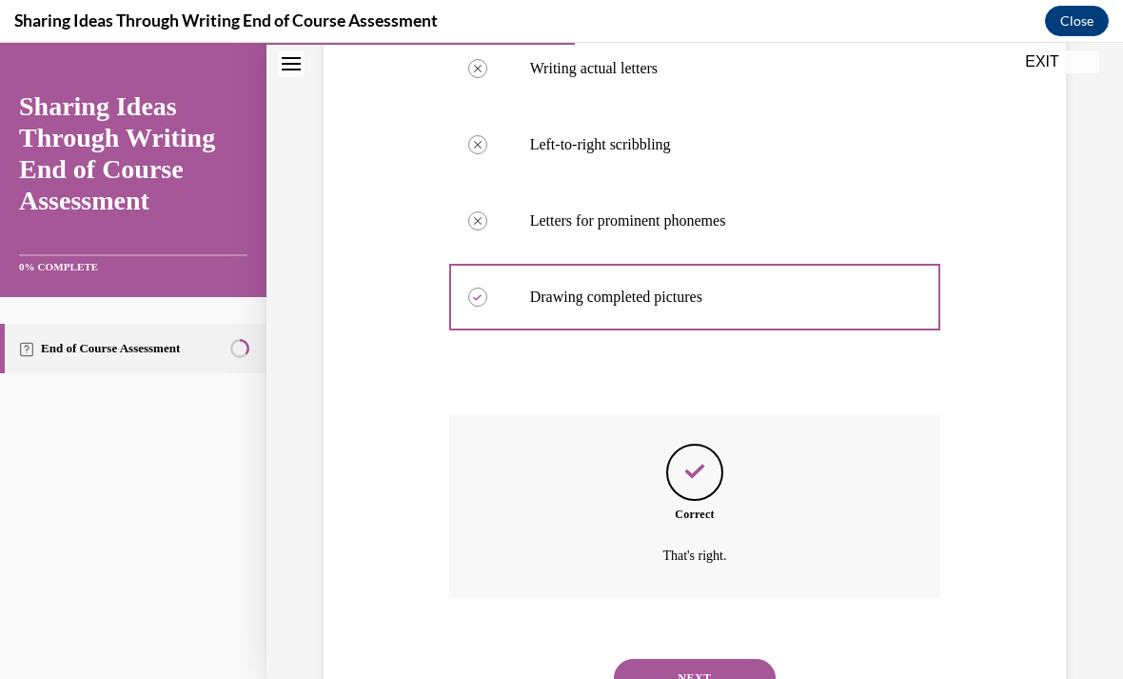
click at [698, 659] on button "NEXT" at bounding box center [695, 678] width 162 height 38
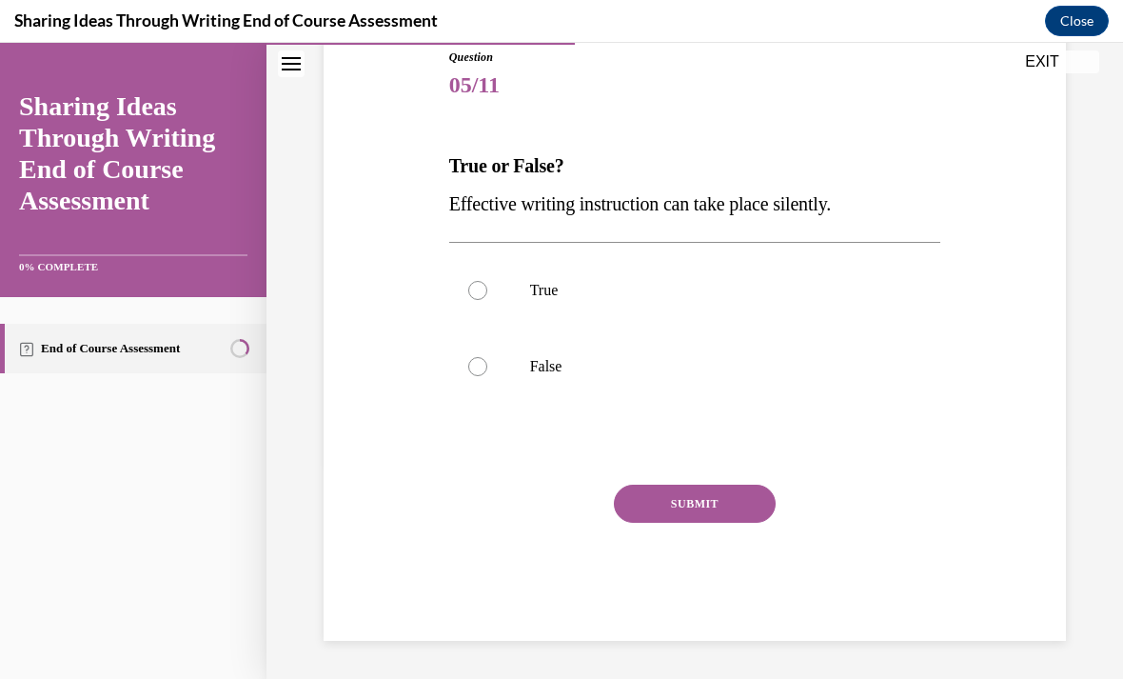
scroll to position [132, 0]
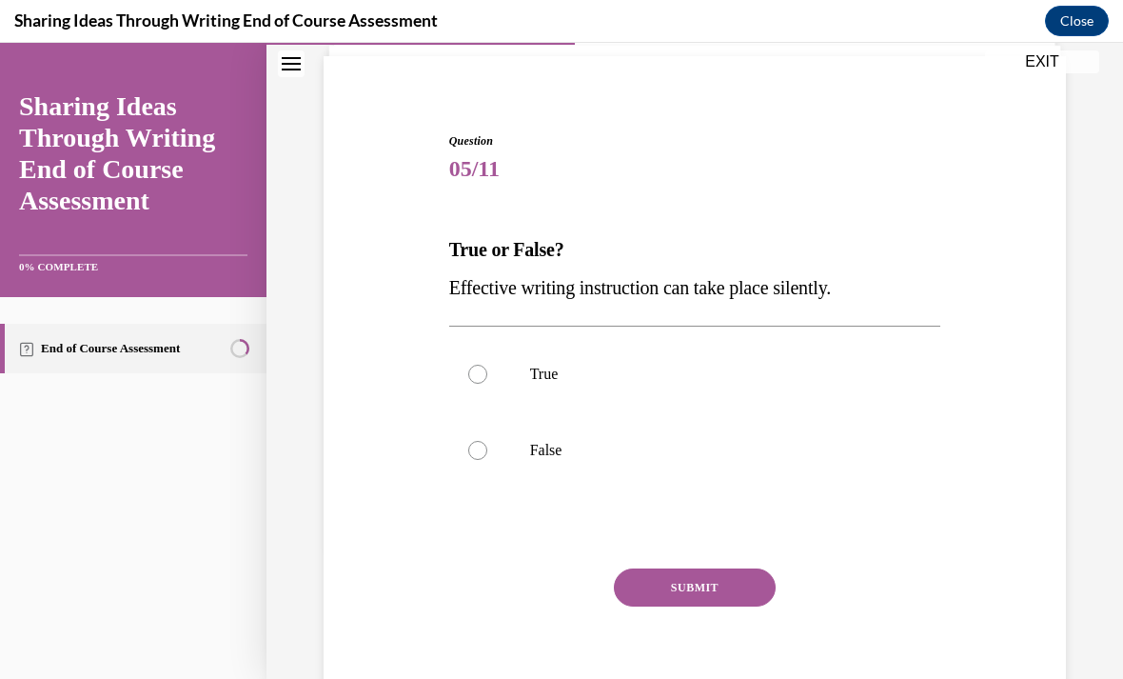
click at [494, 456] on label "False" at bounding box center [695, 450] width 492 height 76
click at [487, 456] on input "False" at bounding box center [477, 450] width 19 height 19
radio input "true"
click at [671, 605] on button "SUBMIT" at bounding box center [695, 587] width 162 height 38
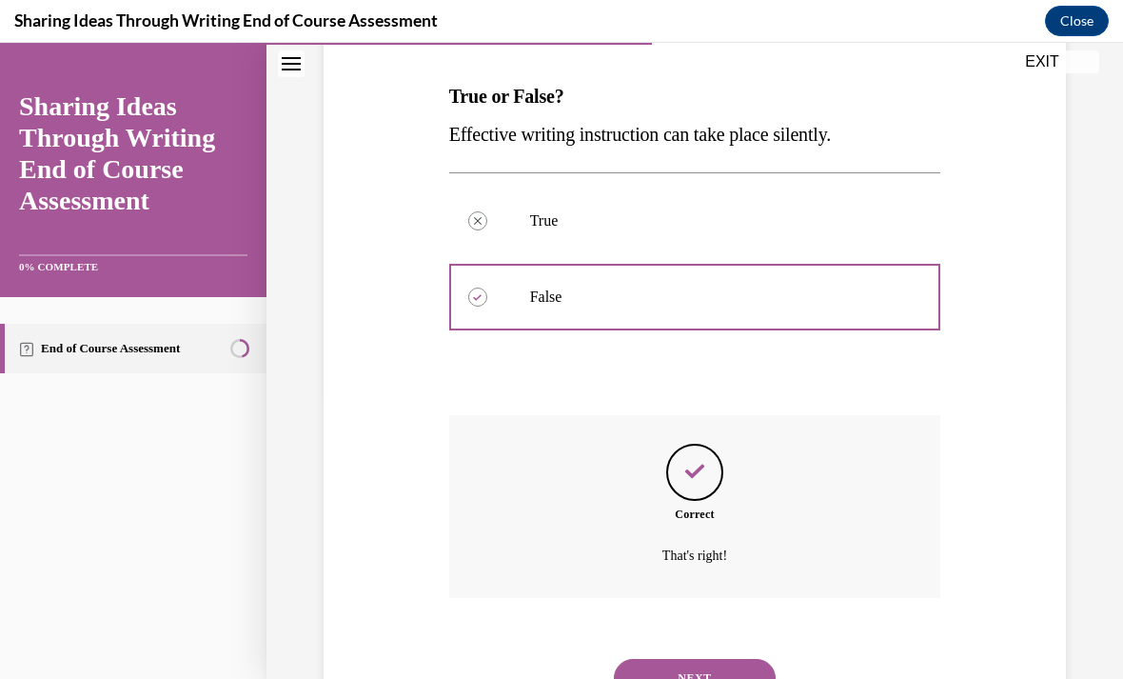
scroll to position [286, 0]
click at [681, 659] on button "NEXT" at bounding box center [695, 678] width 162 height 38
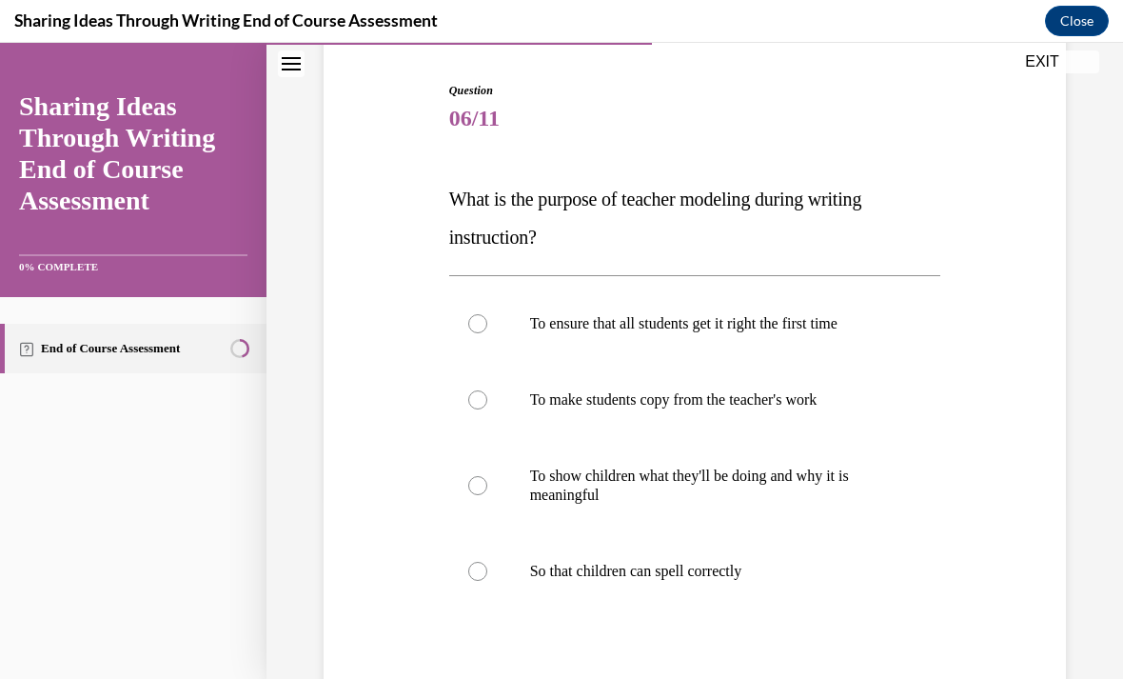
scroll to position [185, 0]
click at [487, 481] on label "To show children what they'll be doing and why it is meaningful" at bounding box center [695, 483] width 492 height 95
click at [487, 481] on input "To show children what they'll be doing and why it is meaningful" at bounding box center [477, 483] width 19 height 19
radio input "true"
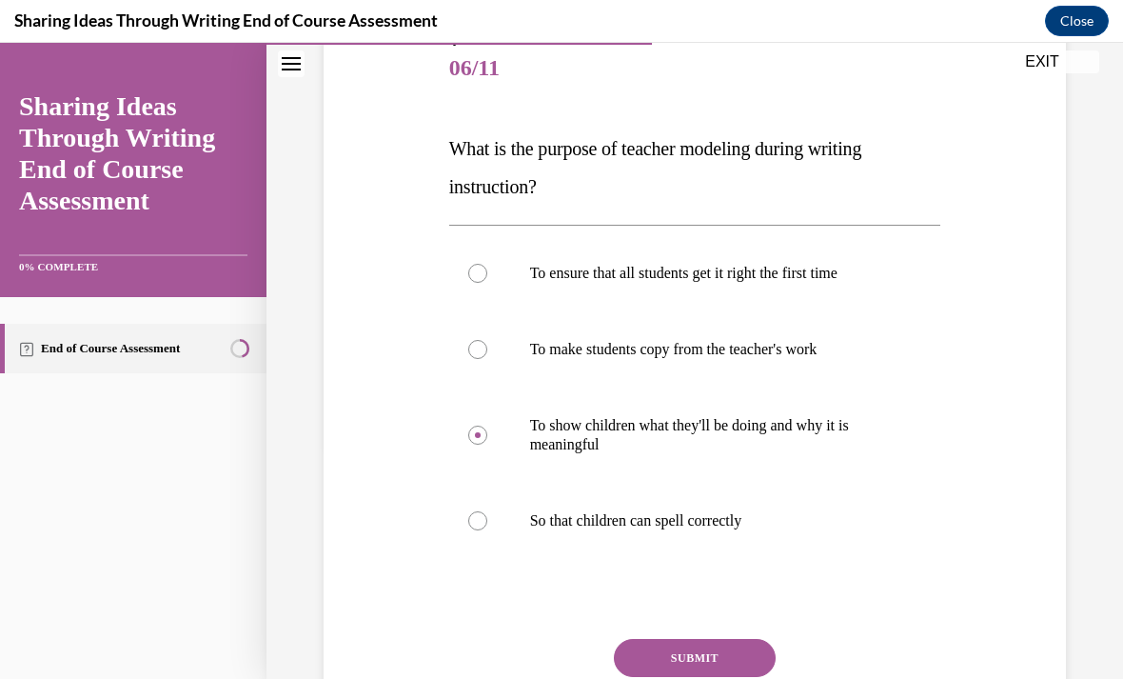
click at [654, 640] on button "SUBMIT" at bounding box center [695, 658] width 162 height 38
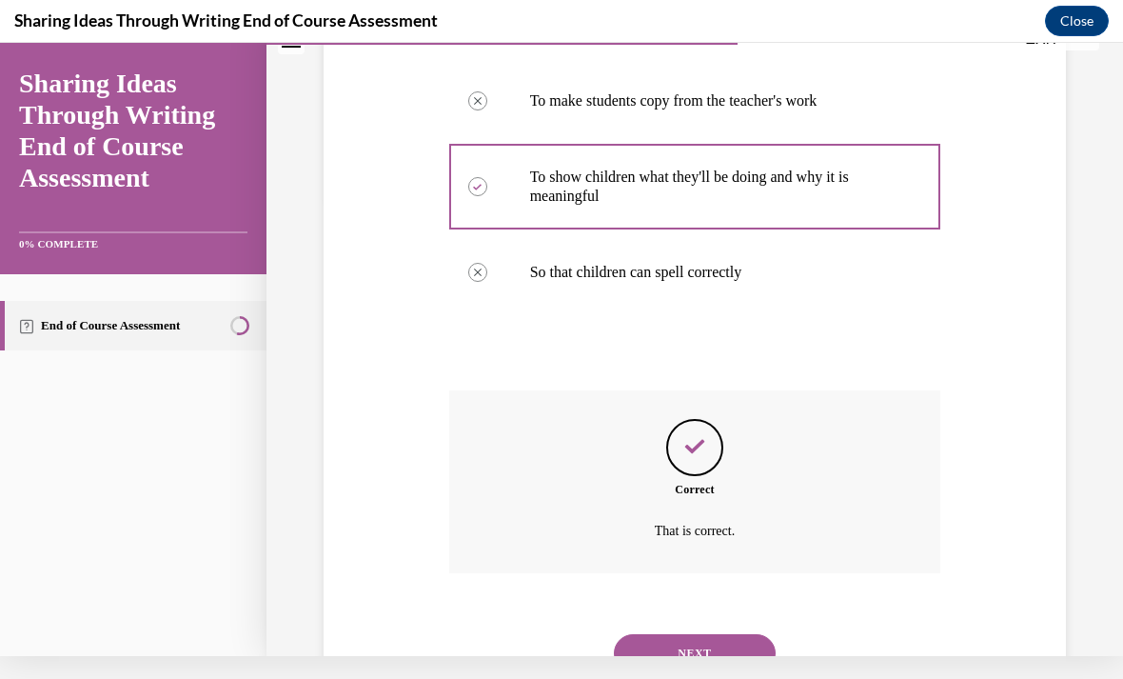
scroll to position [457, 0]
click at [701, 636] on button "NEXT" at bounding box center [695, 655] width 162 height 38
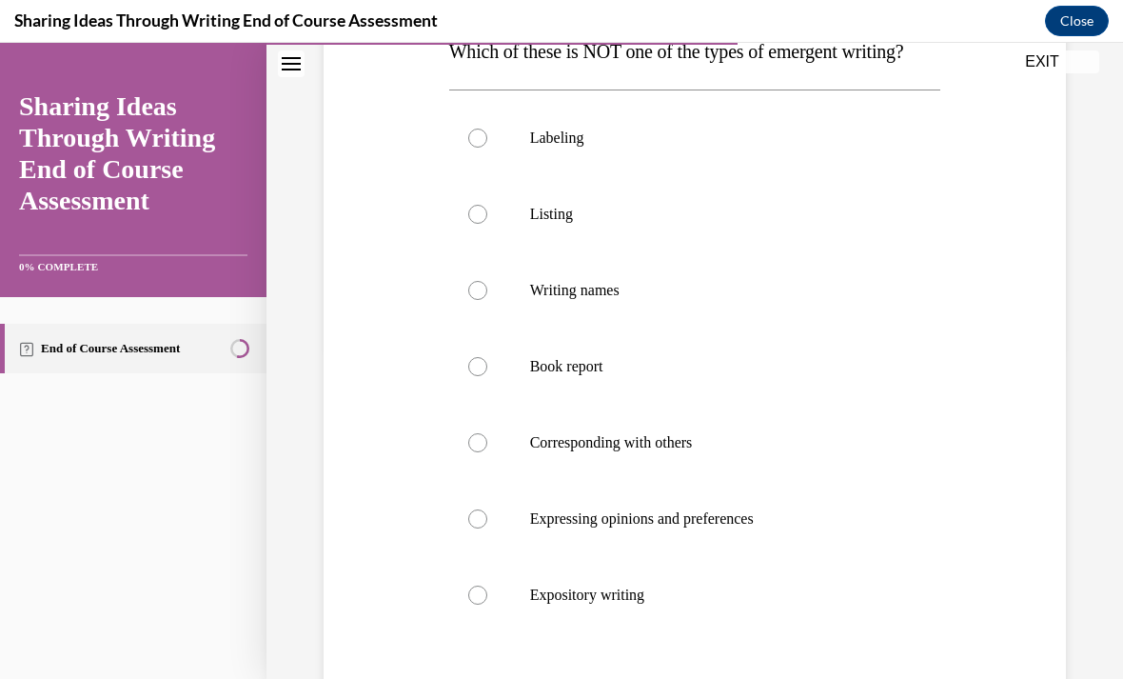
scroll to position [339, 0]
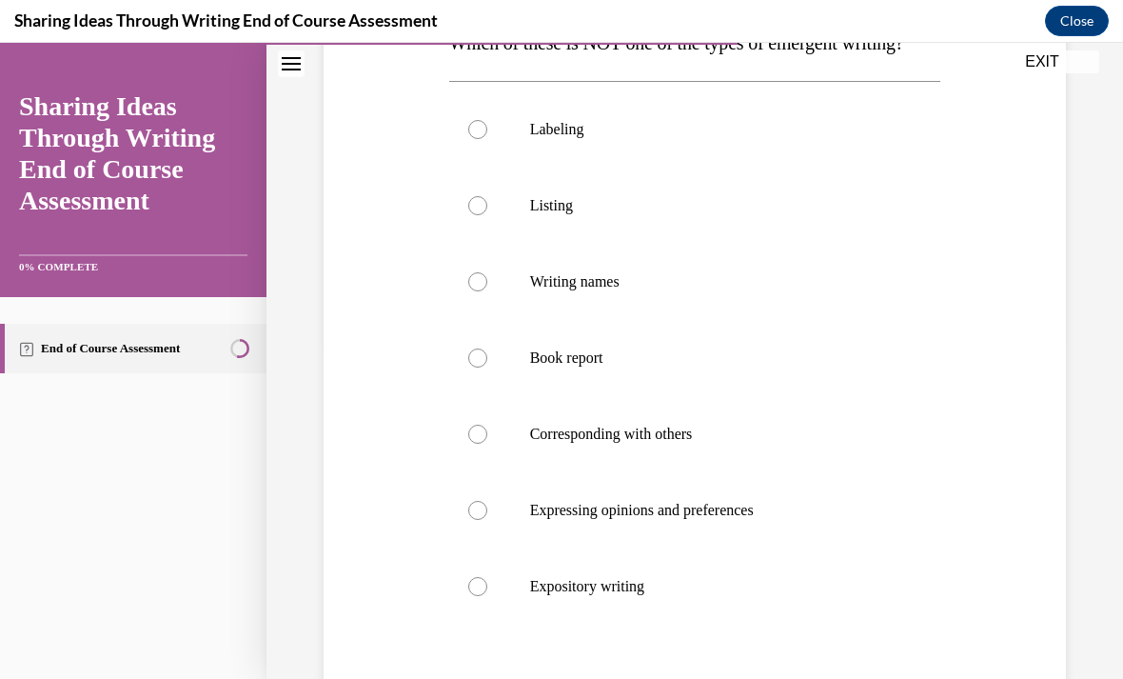
click at [469, 380] on label "Book report" at bounding box center [695, 358] width 492 height 76
click at [469, 367] on input "Book report" at bounding box center [477, 357] width 19 height 19
radio input "true"
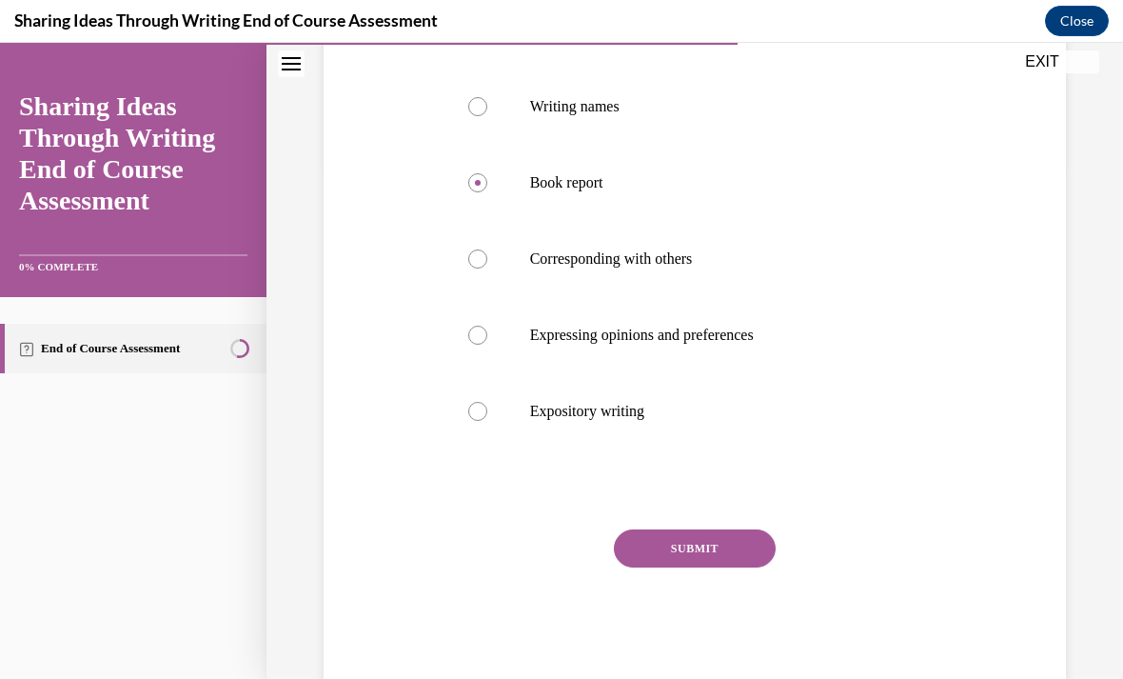
scroll to position [513, 0]
click at [702, 568] on button "SUBMIT" at bounding box center [695, 549] width 162 height 38
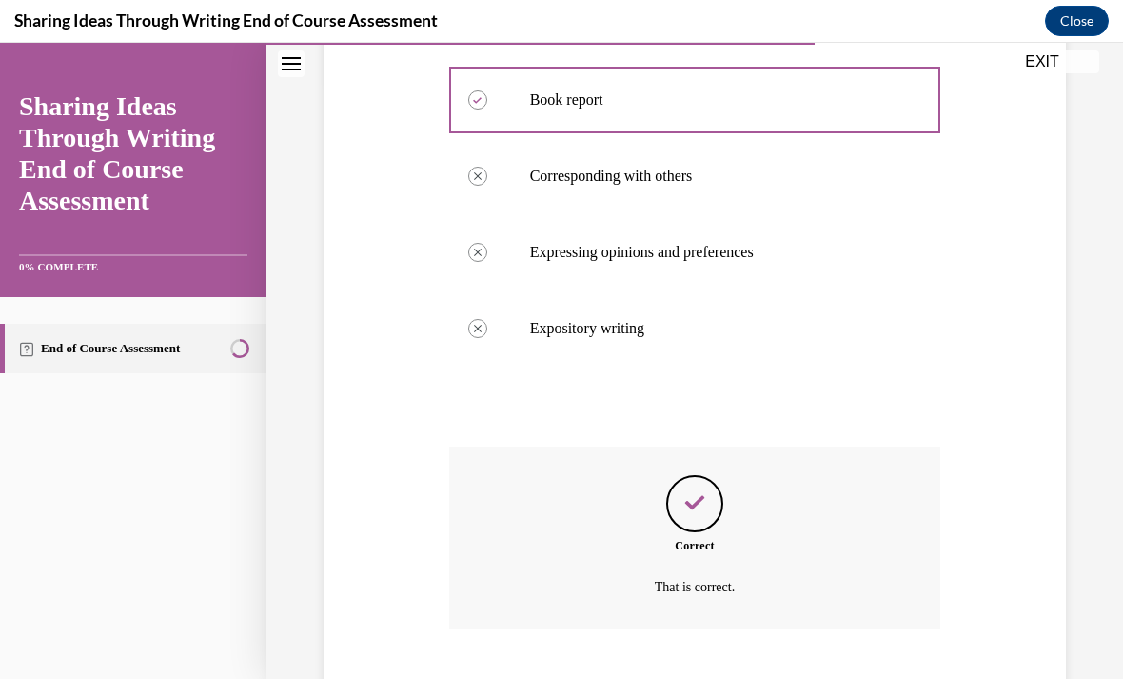
scroll to position [666, 0]
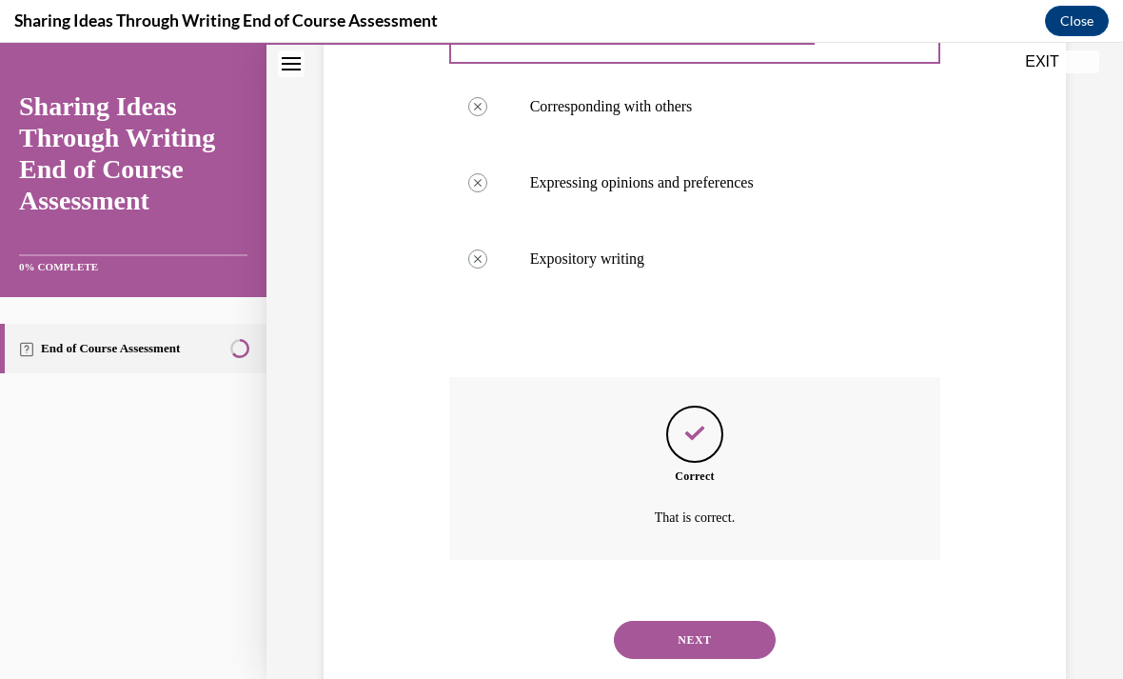
click at [682, 659] on button "NEXT" at bounding box center [695, 640] width 162 height 38
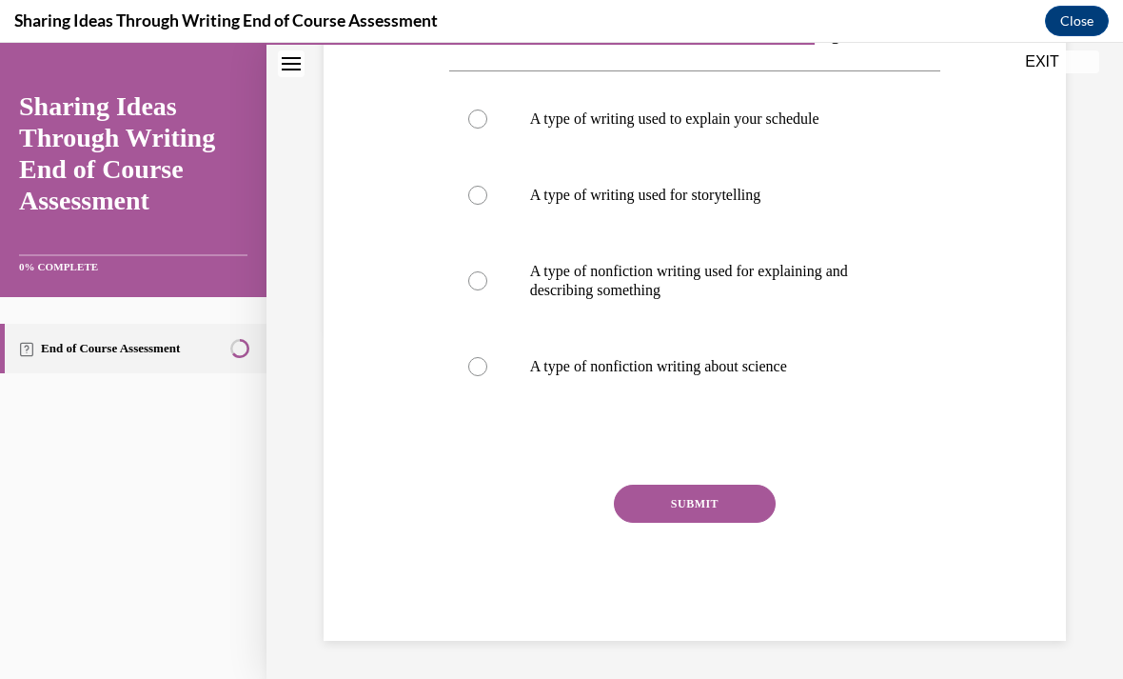
scroll to position [212, 0]
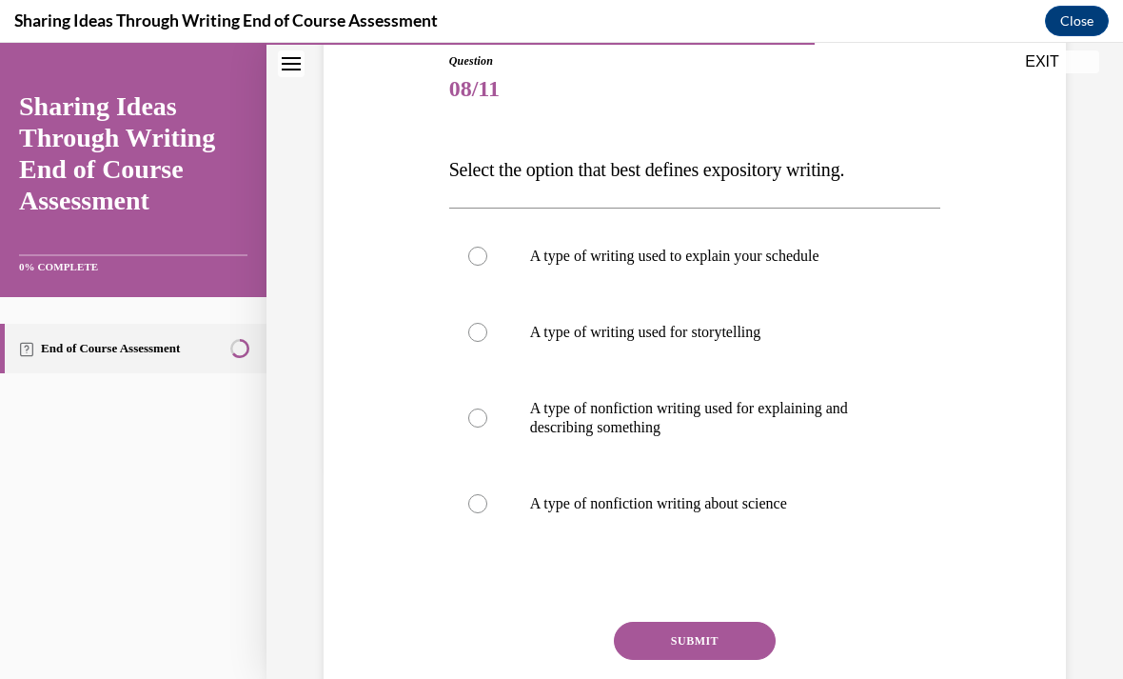
click at [458, 416] on label "A type of nonfiction writing used for explaining and describing something" at bounding box center [695, 417] width 492 height 95
click at [468, 416] on input "A type of nonfiction writing used for explaining and describing something" at bounding box center [477, 417] width 19 height 19
radio input "true"
click at [704, 637] on button "SUBMIT" at bounding box center [695, 641] width 162 height 38
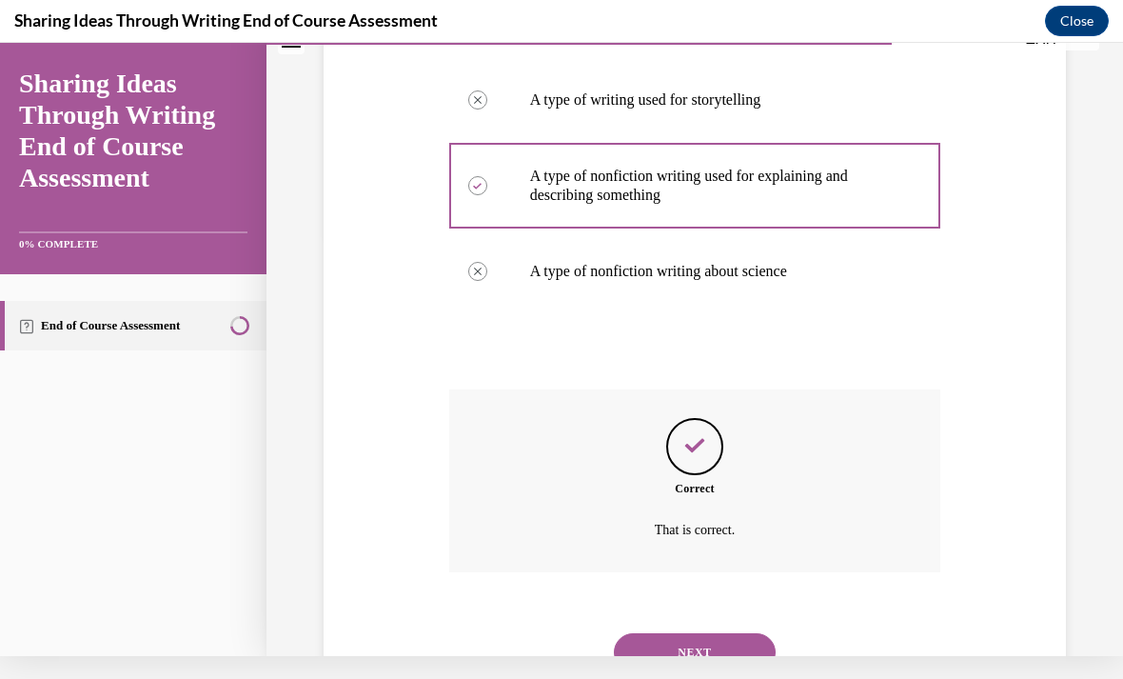
scroll to position [419, 0]
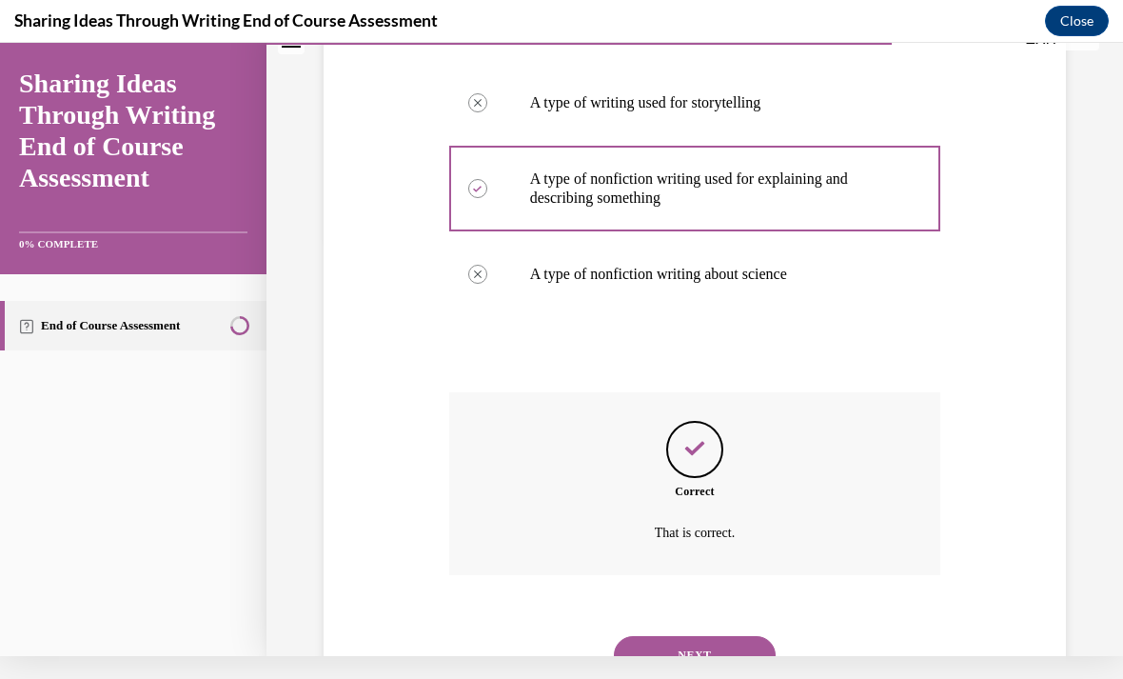
click at [704, 636] on button "NEXT" at bounding box center [695, 655] width 162 height 38
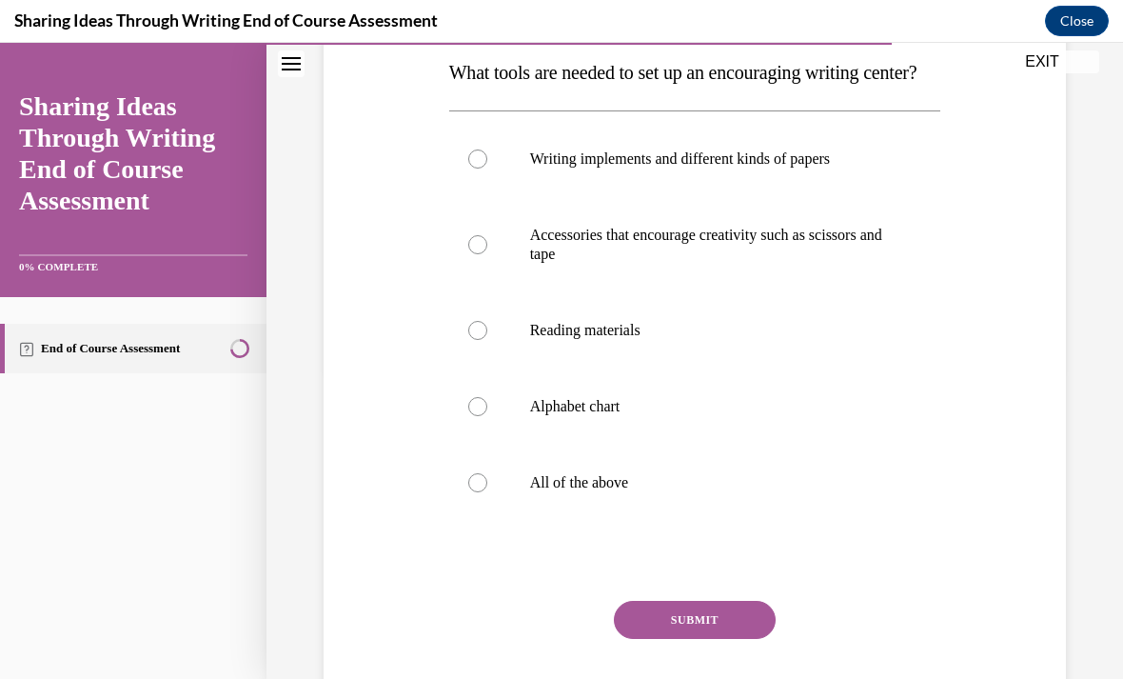
scroll to position [309, 0]
click at [473, 521] on label "All of the above" at bounding box center [695, 483] width 492 height 76
click at [473, 492] on input "All of the above" at bounding box center [477, 482] width 19 height 19
radio input "true"
click at [690, 639] on button "SUBMIT" at bounding box center [695, 620] width 162 height 38
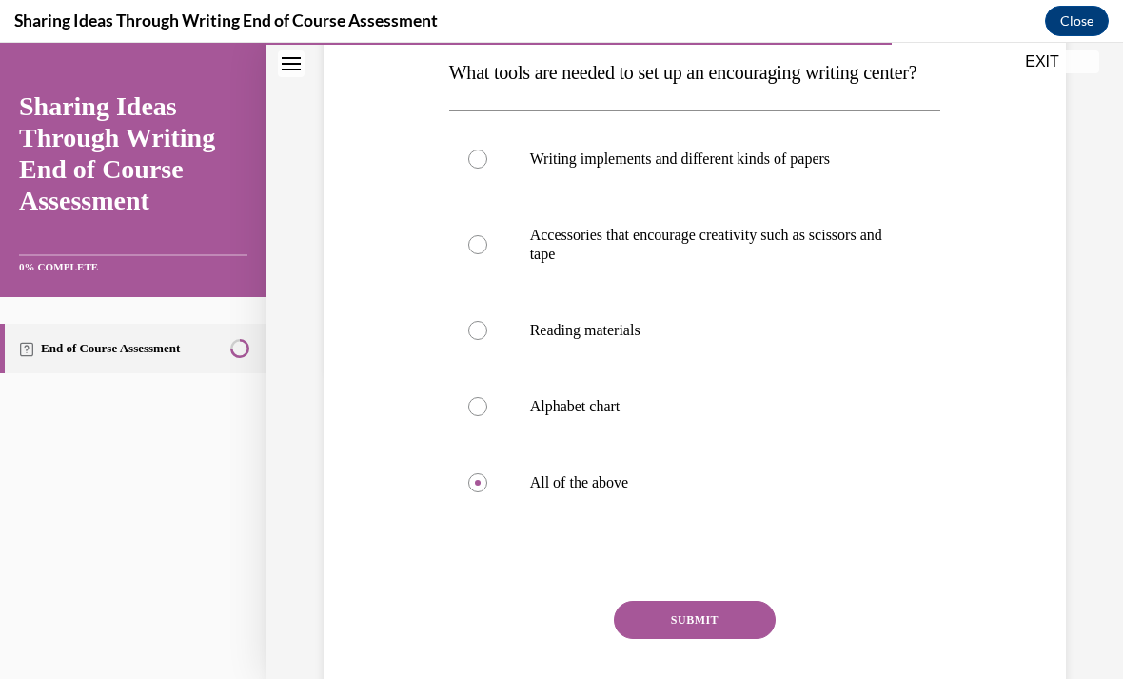
scroll to position [23, 0]
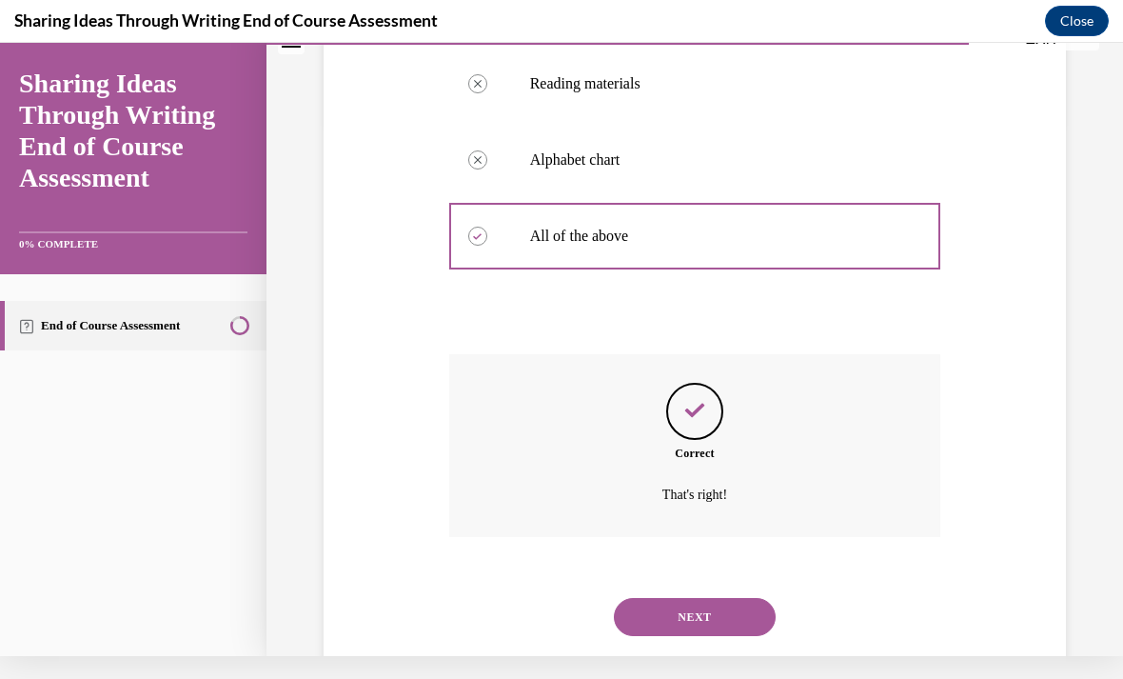
click at [706, 622] on button "NEXT" at bounding box center [695, 617] width 162 height 38
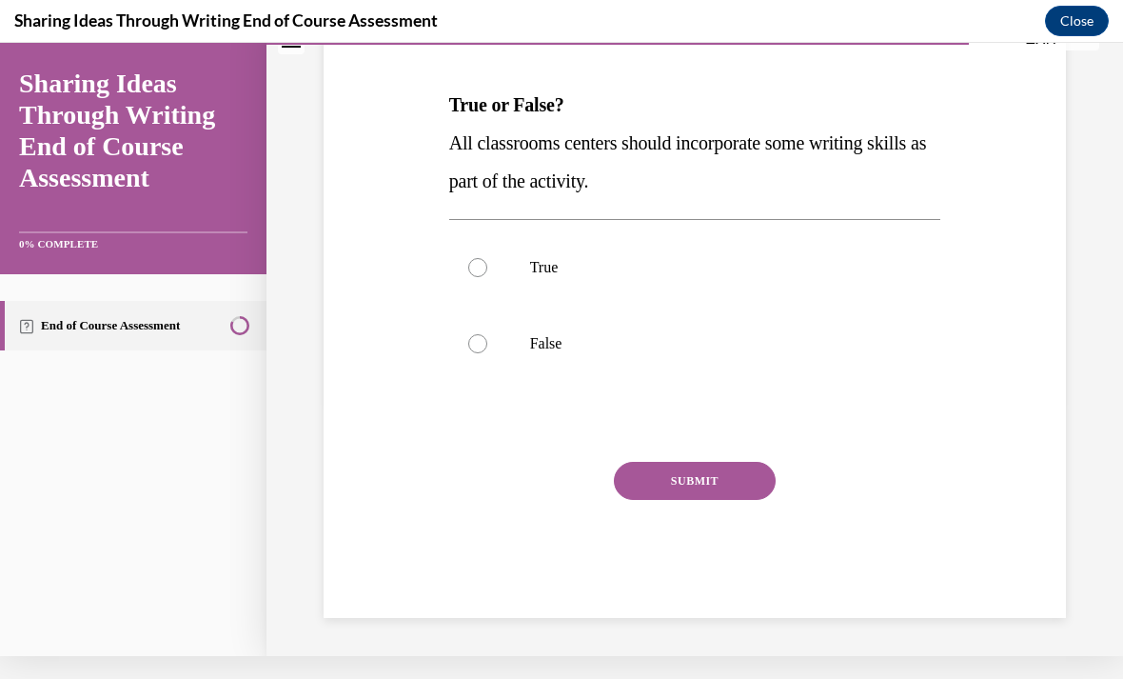
scroll to position [170, 0]
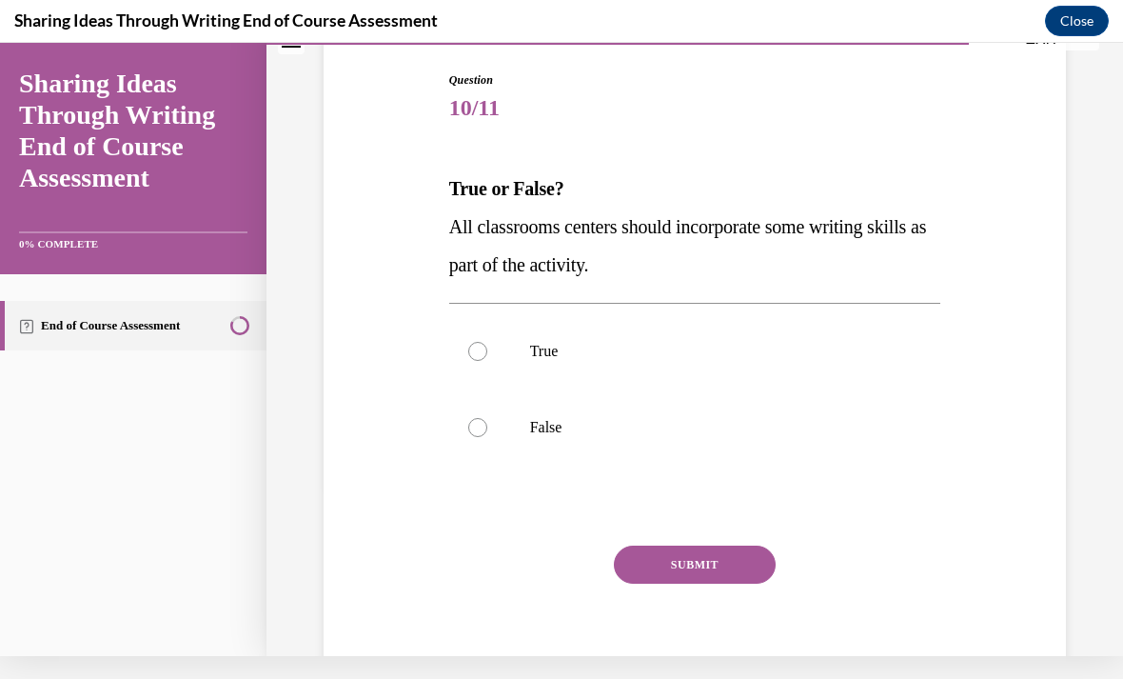
click at [455, 315] on label "True" at bounding box center [695, 351] width 492 height 76
click at [468, 342] on input "True" at bounding box center [477, 351] width 19 height 19
radio input "true"
click at [671, 566] on button "SUBMIT" at bounding box center [695, 564] width 162 height 38
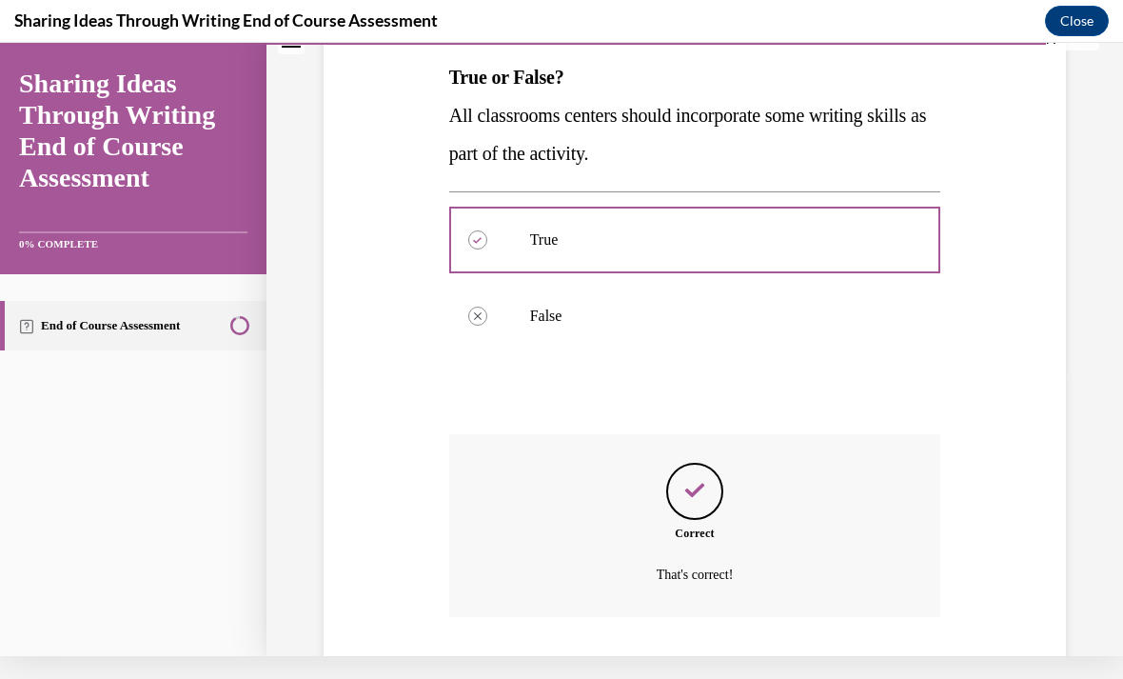
scroll to position [324, 0]
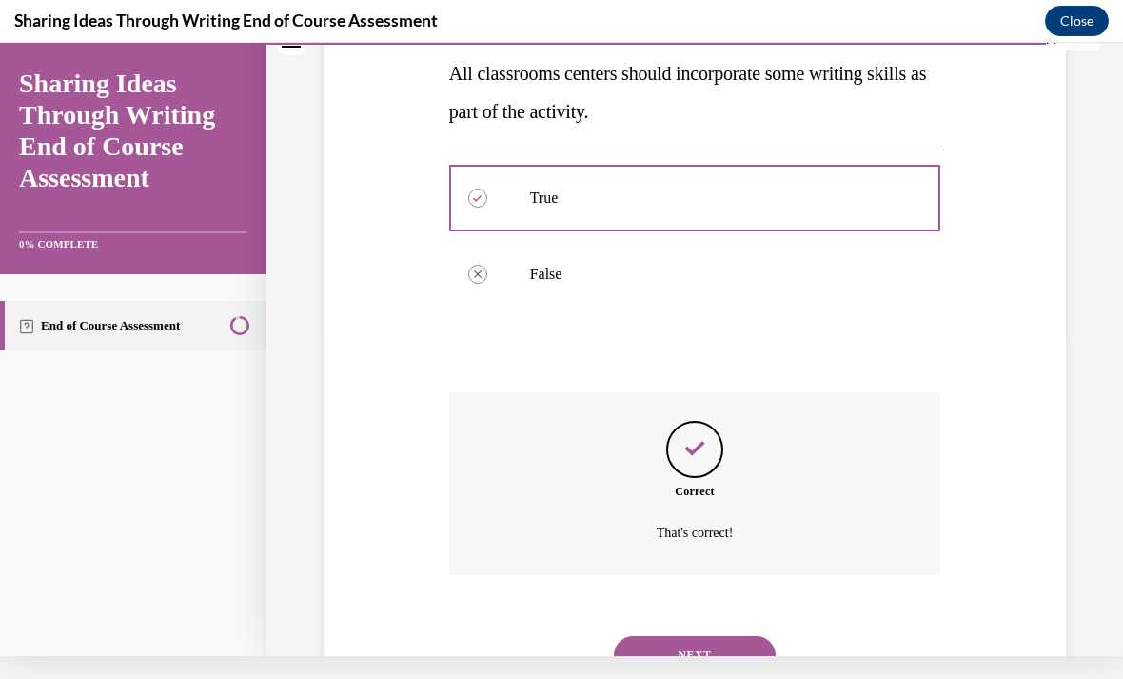
click at [693, 639] on button "NEXT" at bounding box center [695, 655] width 162 height 38
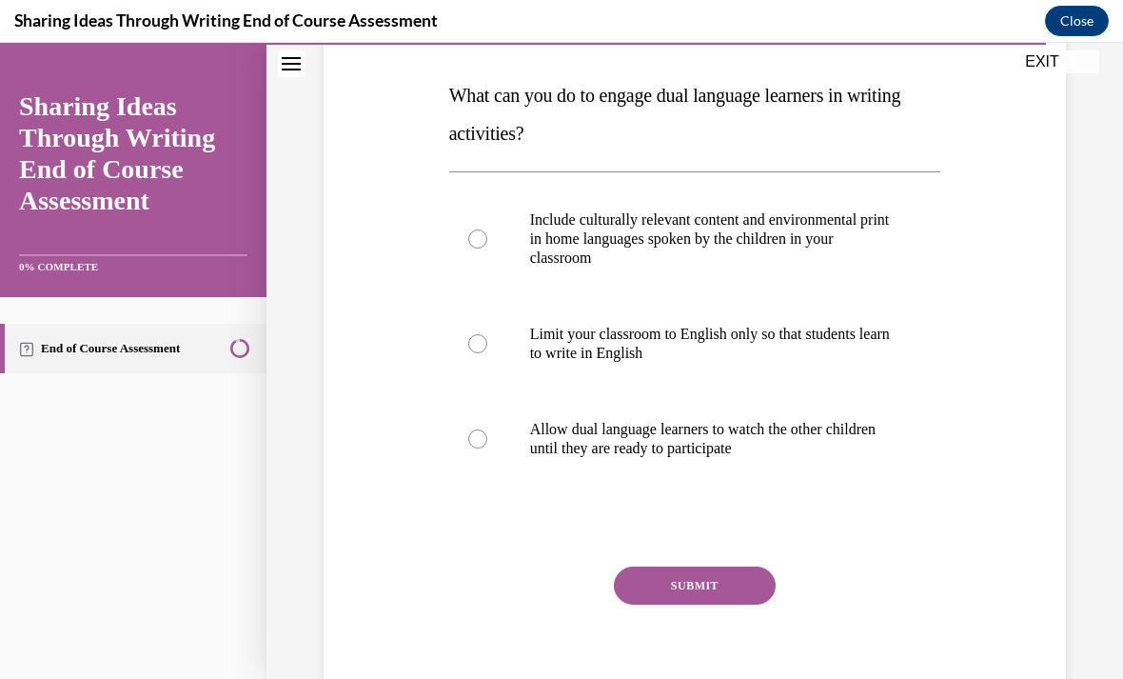
scroll to position [285, 0]
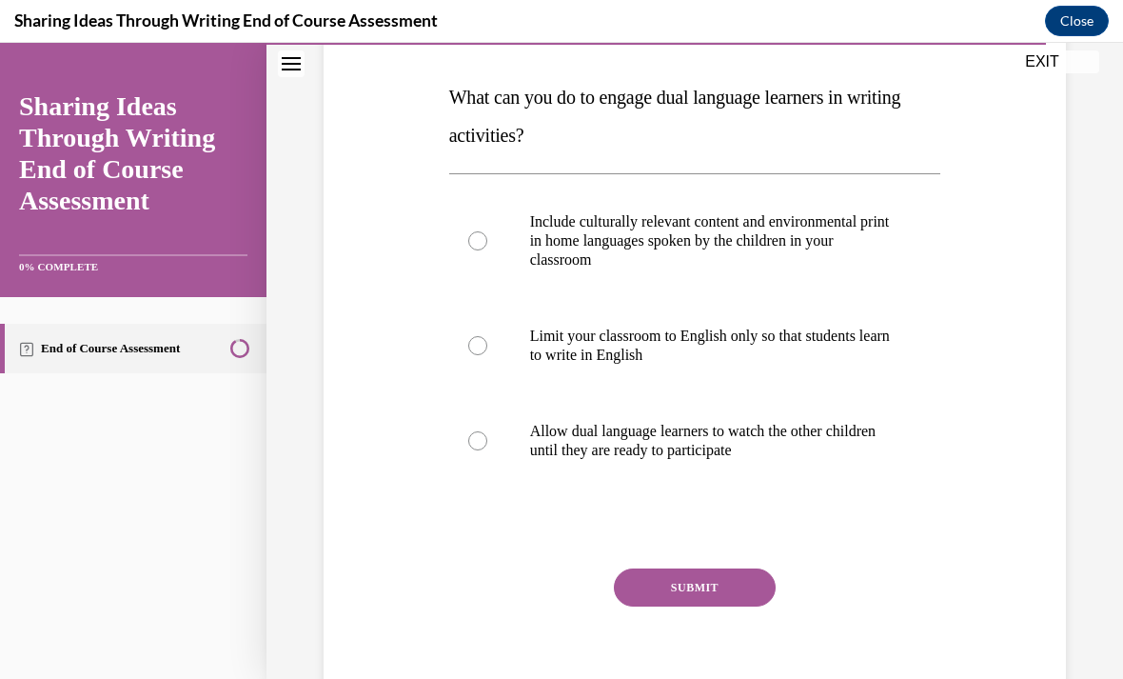
click at [485, 225] on label "Include culturally relevant content and environmental print in home languages s…" at bounding box center [695, 241] width 492 height 114
click at [485, 231] on input "Include culturally relevant content and environmental print in home languages s…" at bounding box center [477, 240] width 19 height 19
radio input "true"
click at [672, 588] on button "SUBMIT" at bounding box center [695, 587] width 162 height 38
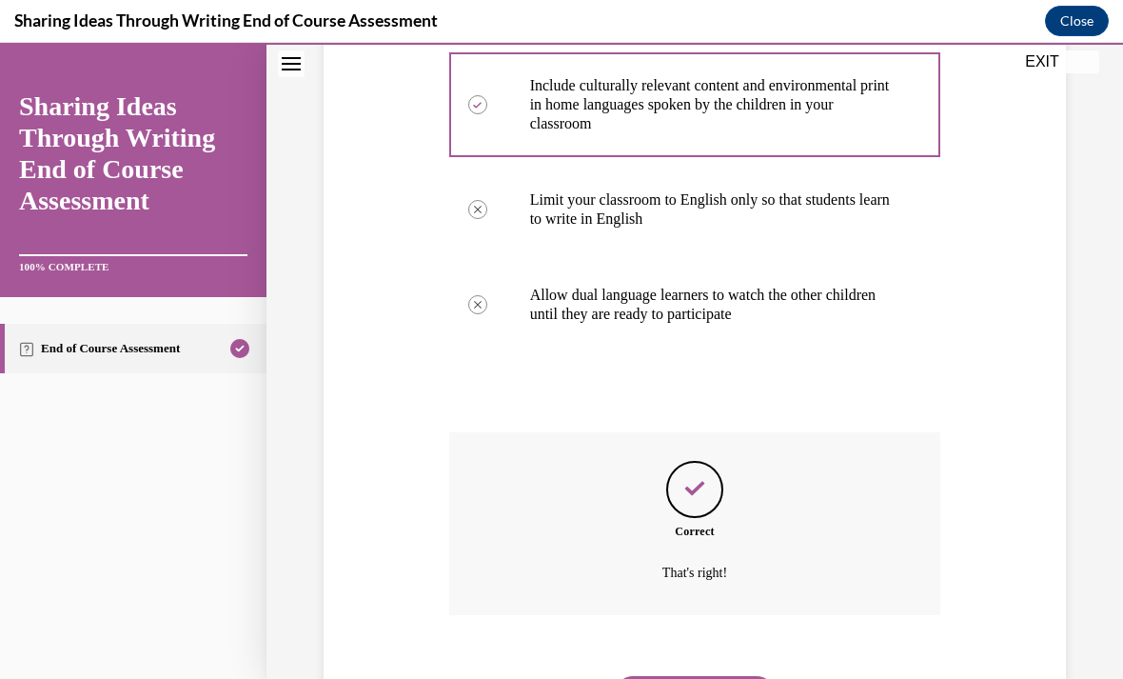
scroll to position [438, 0]
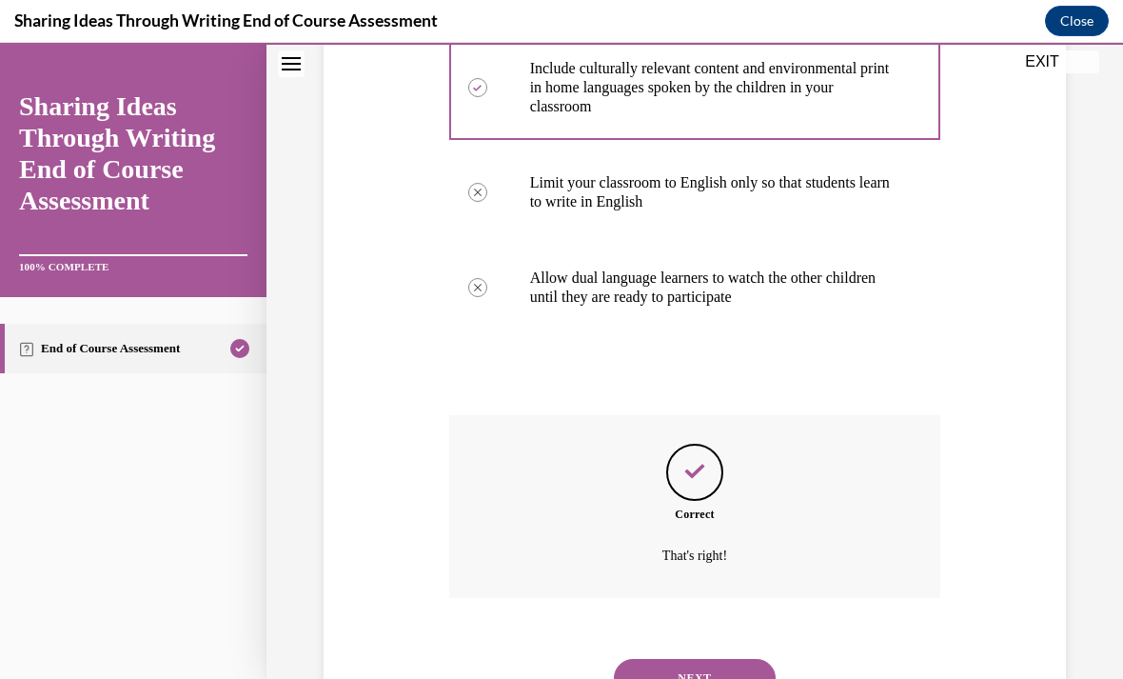
click at [693, 659] on button "NEXT" at bounding box center [695, 678] width 162 height 38
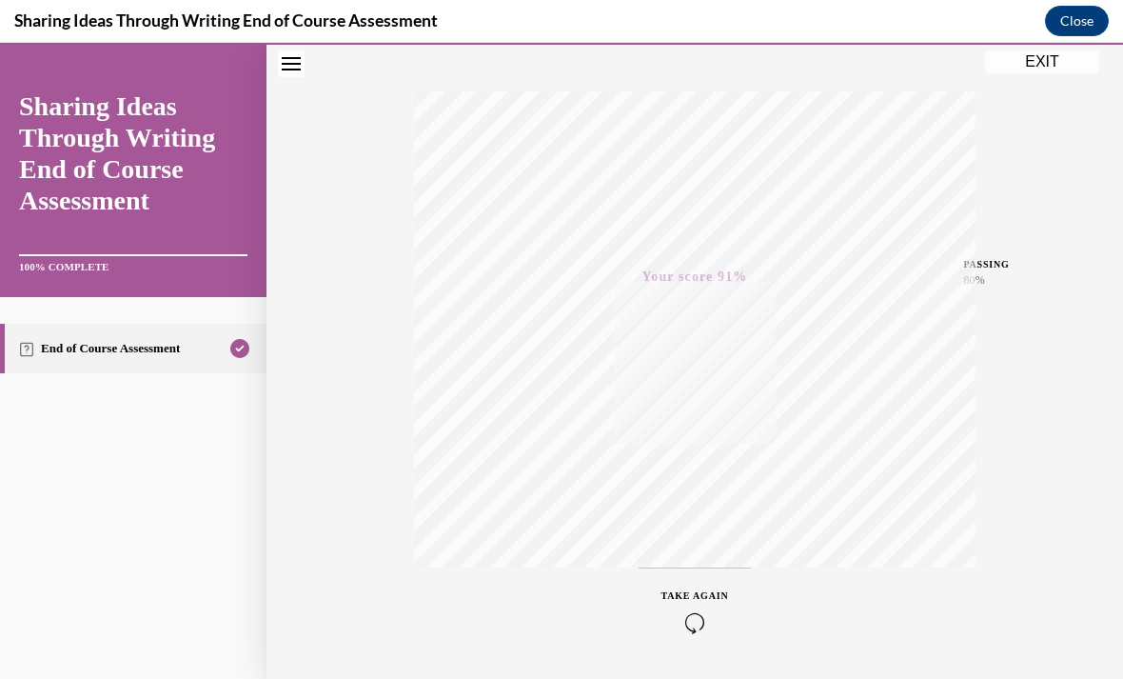
scroll to position [279, 0]
click at [1026, 65] on button "EXIT" at bounding box center [1042, 61] width 114 height 23
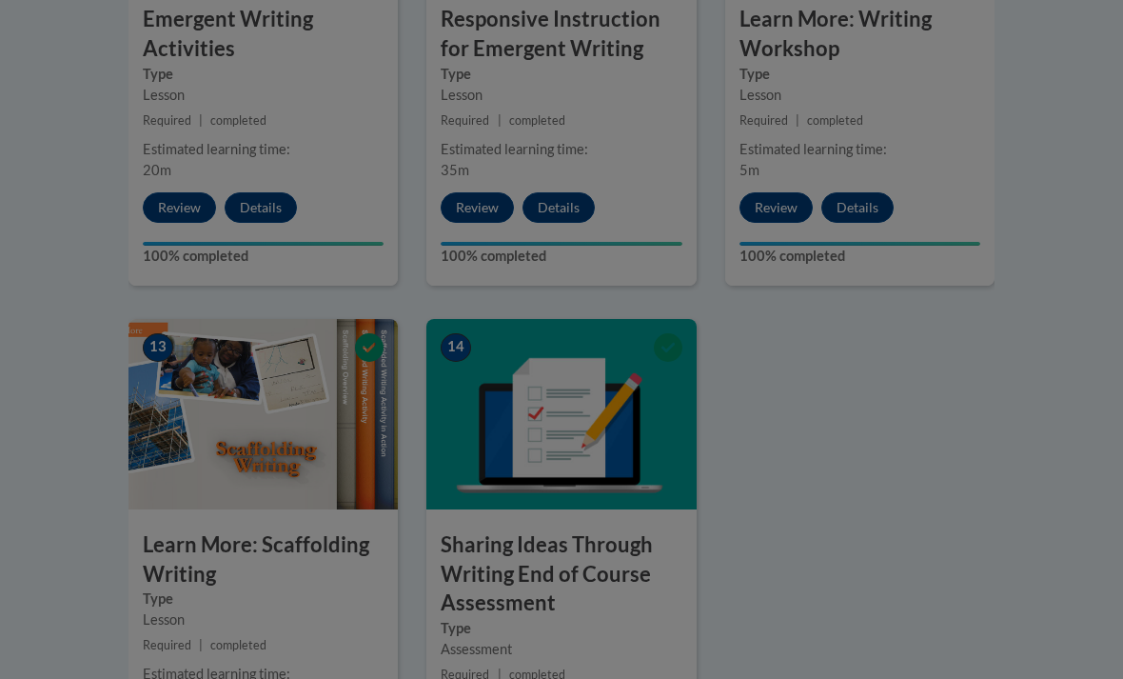
scroll to position [2311, 0]
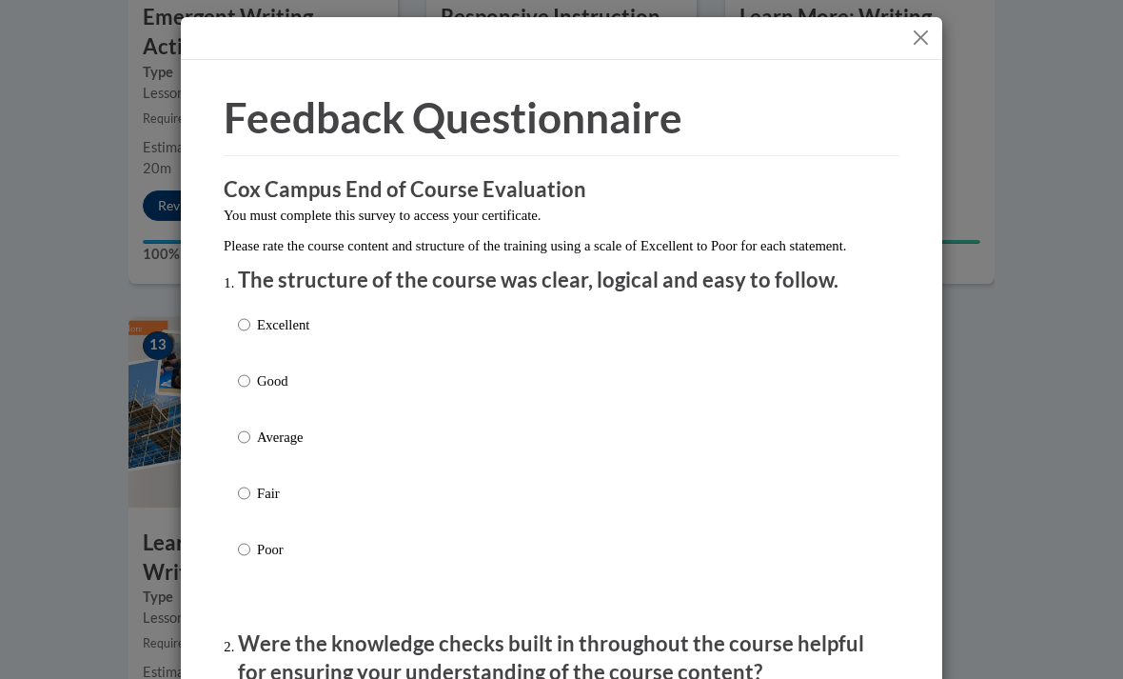
click at [922, 37] on button "Close" at bounding box center [921, 38] width 24 height 24
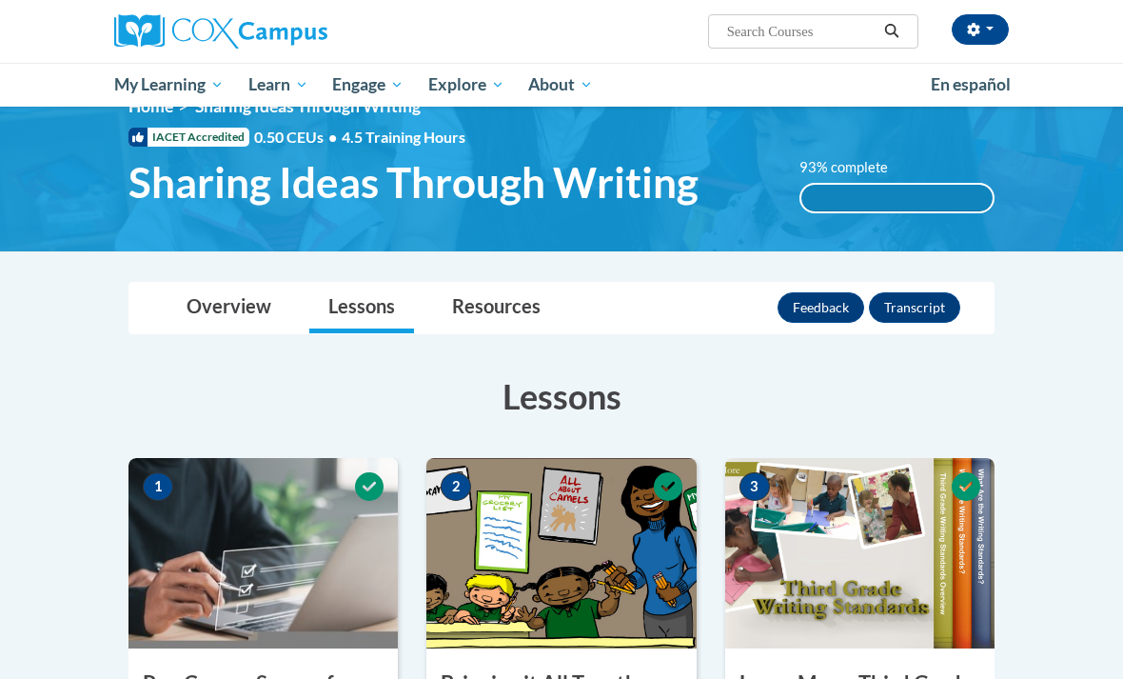
scroll to position [0, 0]
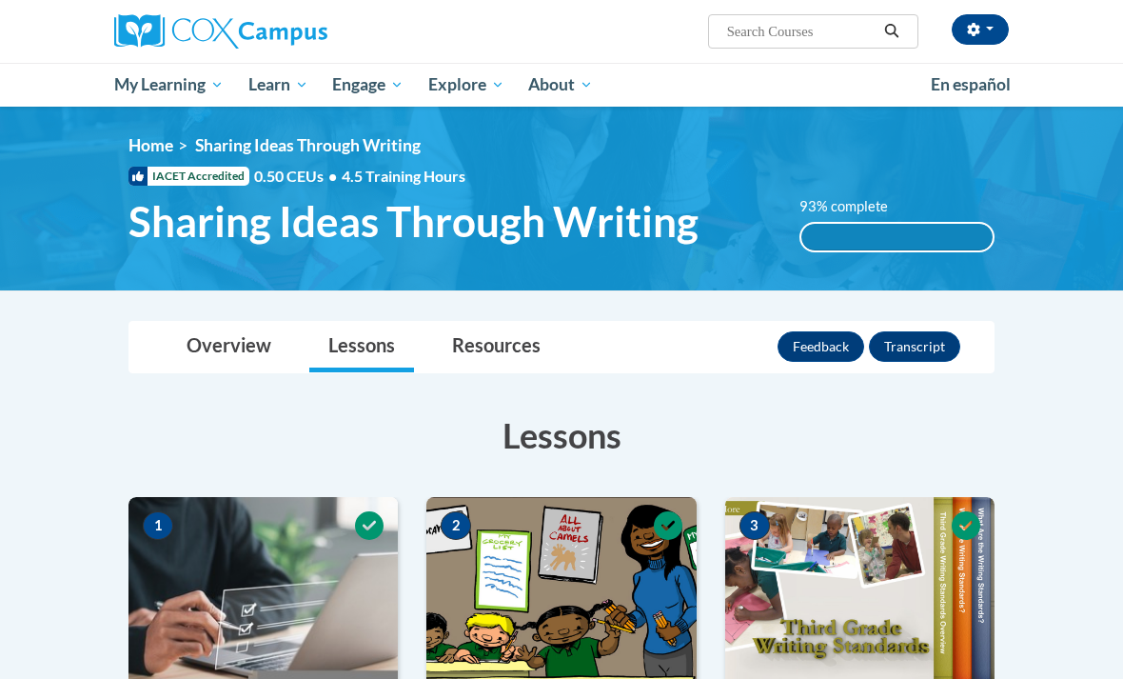
click at [0, 0] on span "Certificates" at bounding box center [0, 0] width 0 height 0
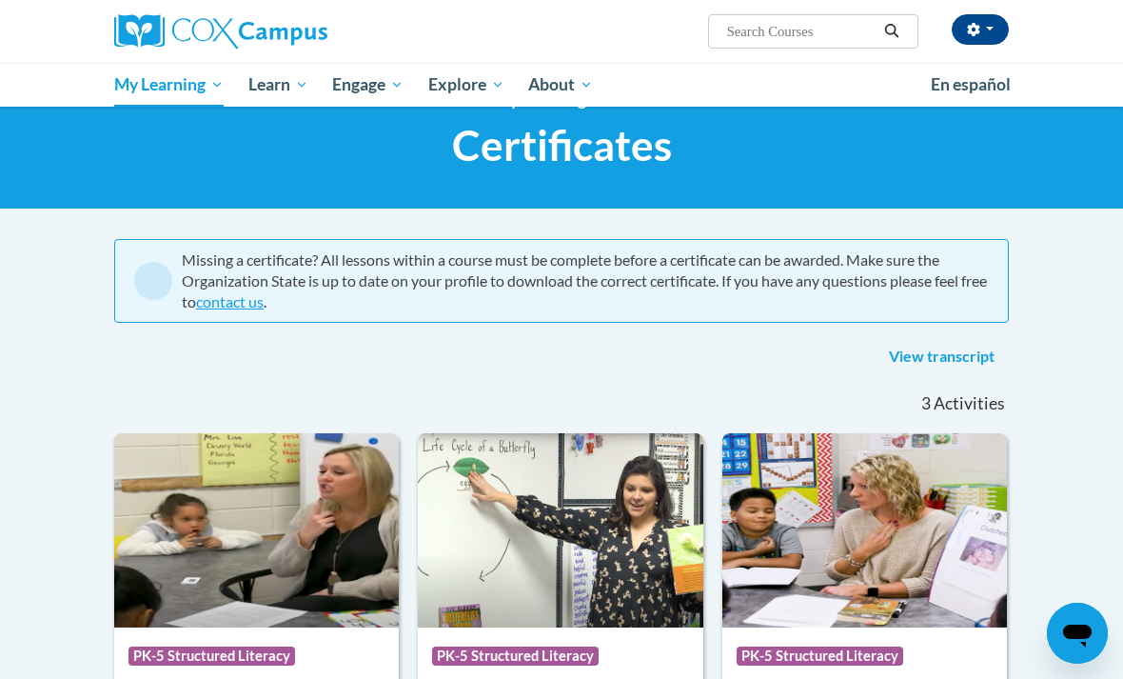
scroll to position [39, 0]
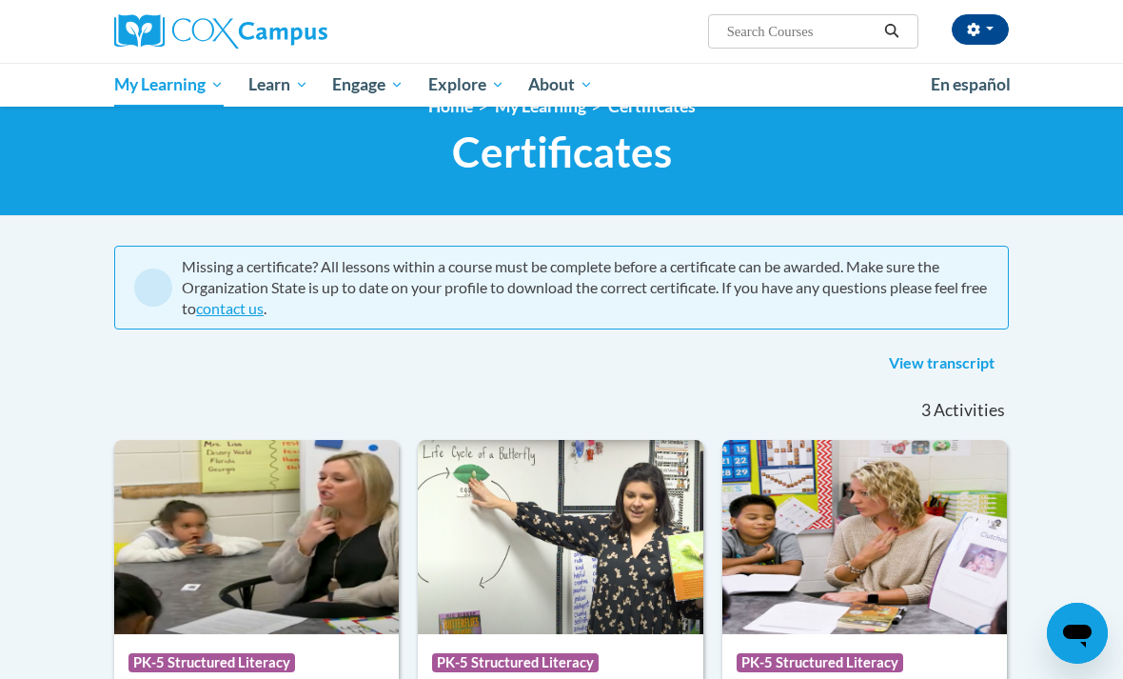
click at [958, 358] on link "View transcript" at bounding box center [942, 363] width 134 height 30
